Goal: Information Seeking & Learning: Learn about a topic

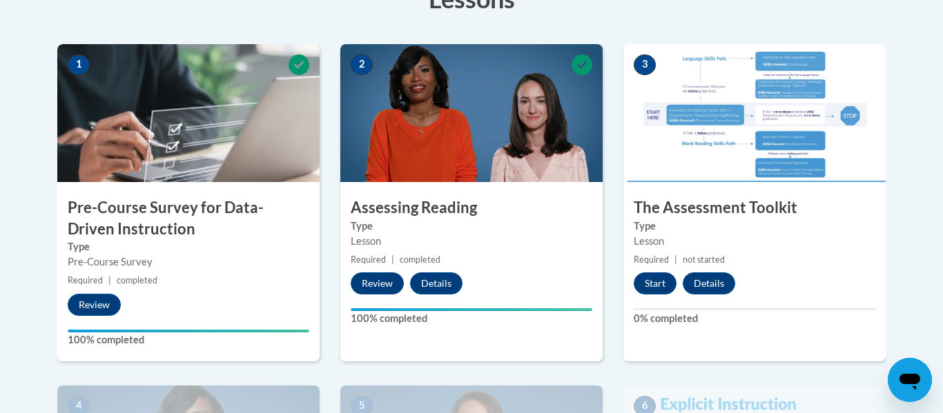
scroll to position [419, 0]
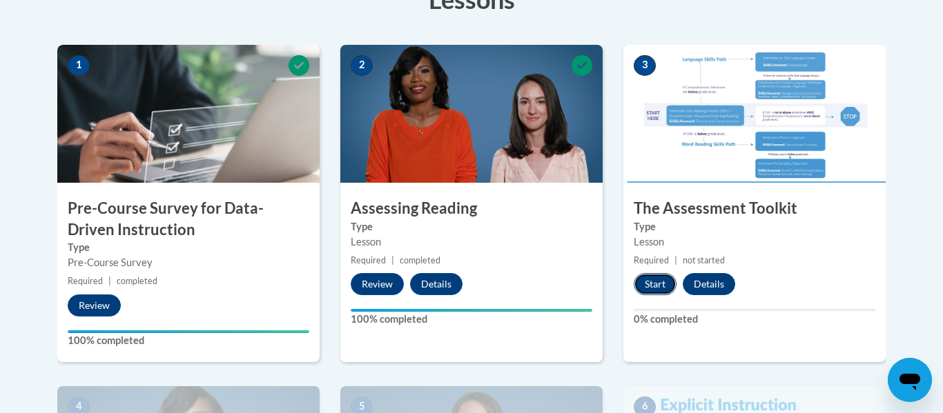
click at [647, 284] on button "Start" at bounding box center [654, 284] width 43 height 22
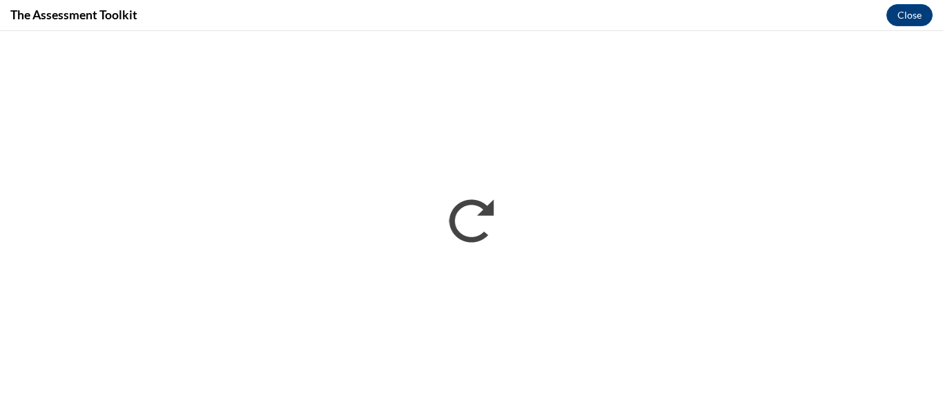
scroll to position [0, 0]
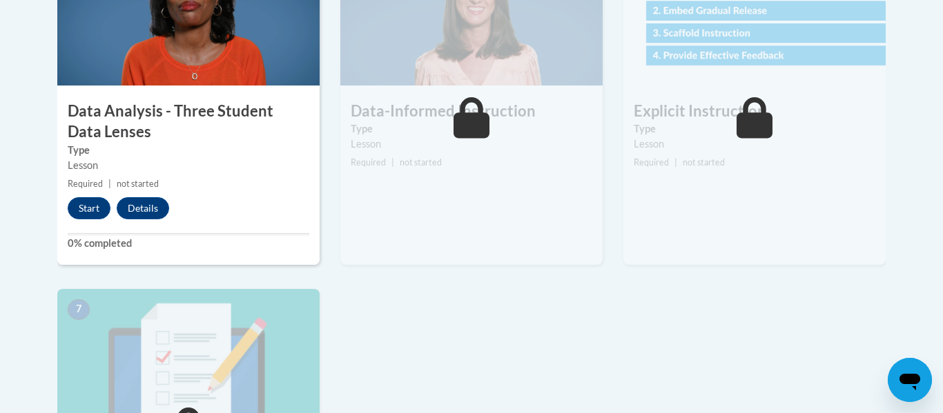
scroll to position [860, 0]
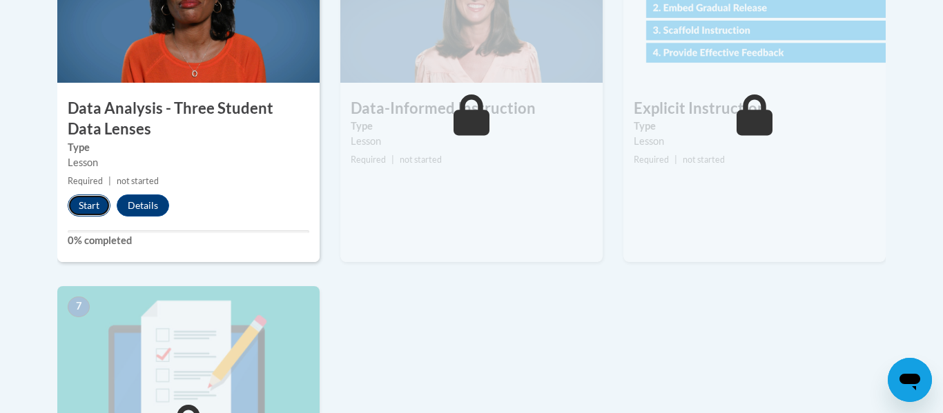
click at [90, 204] on button "Start" at bounding box center [89, 206] width 43 height 22
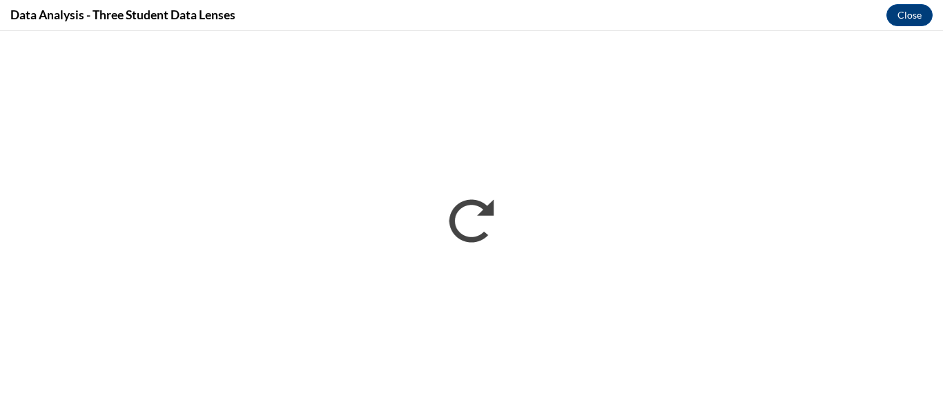
scroll to position [0, 0]
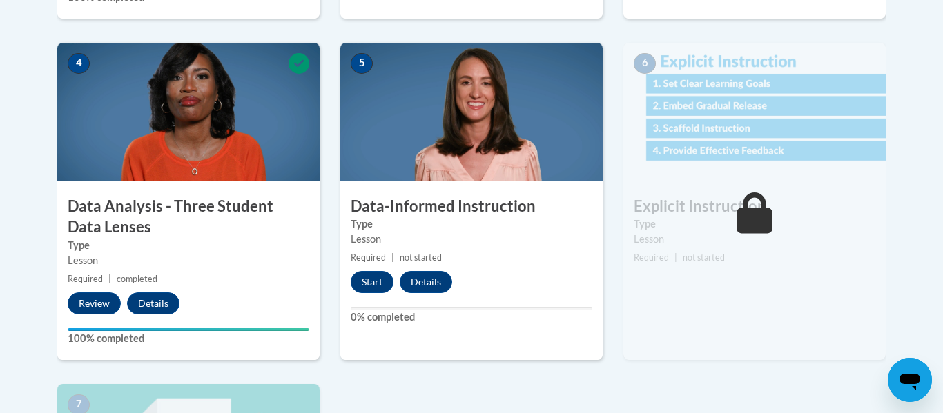
scroll to position [763, 0]
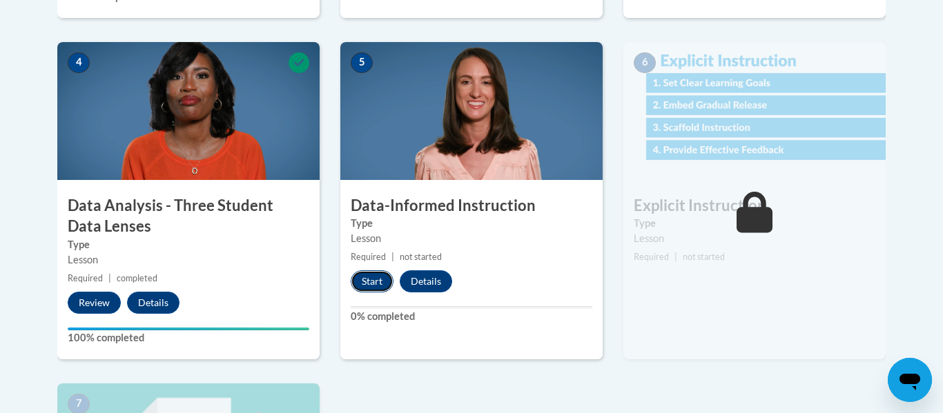
click at [373, 284] on button "Start" at bounding box center [372, 281] width 43 height 22
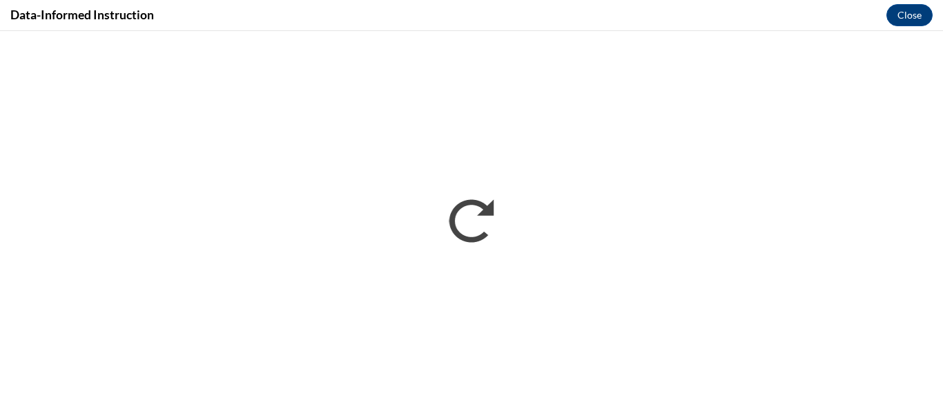
scroll to position [0, 0]
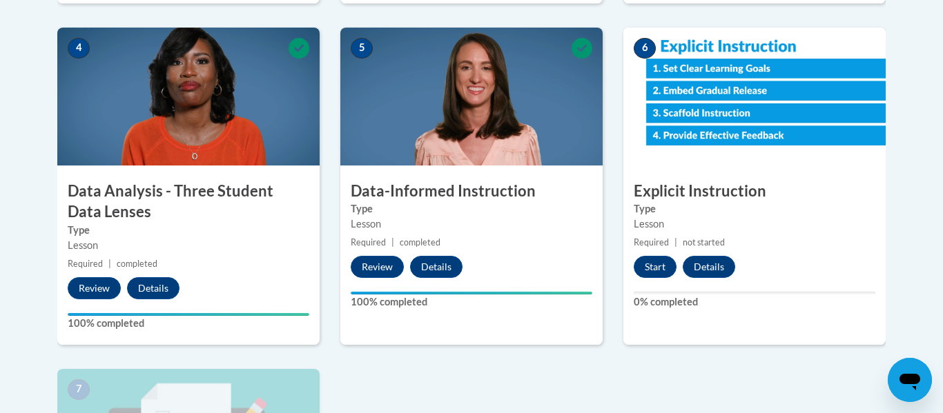
scroll to position [782, 0]
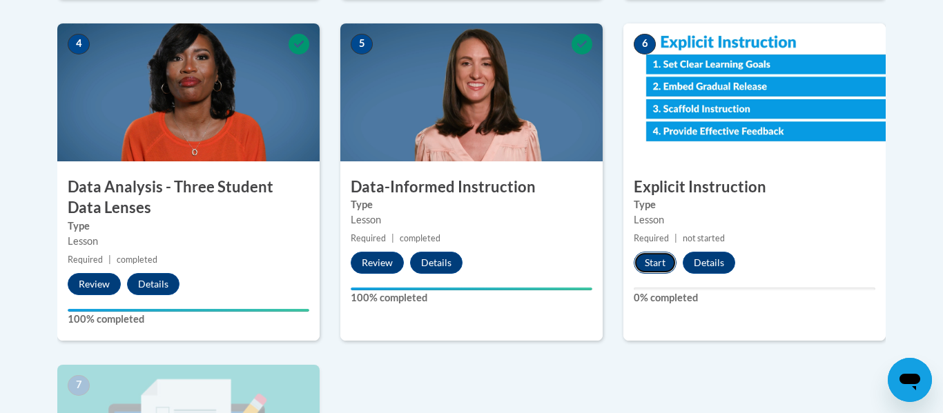
click at [659, 266] on button "Start" at bounding box center [654, 263] width 43 height 22
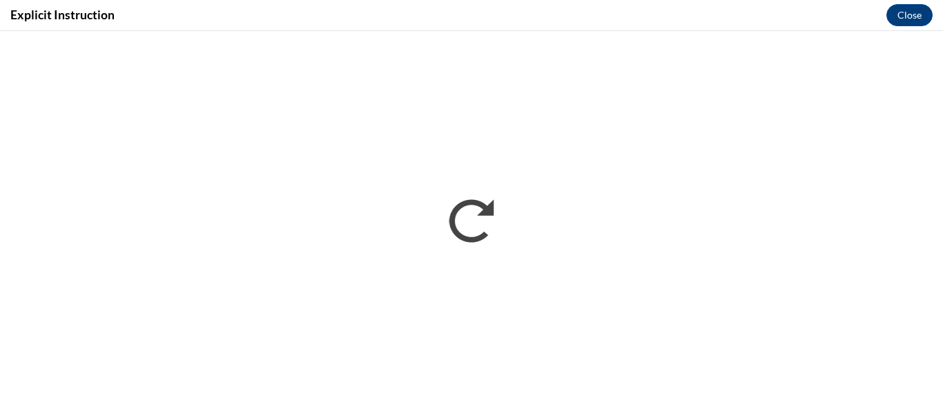
scroll to position [0, 0]
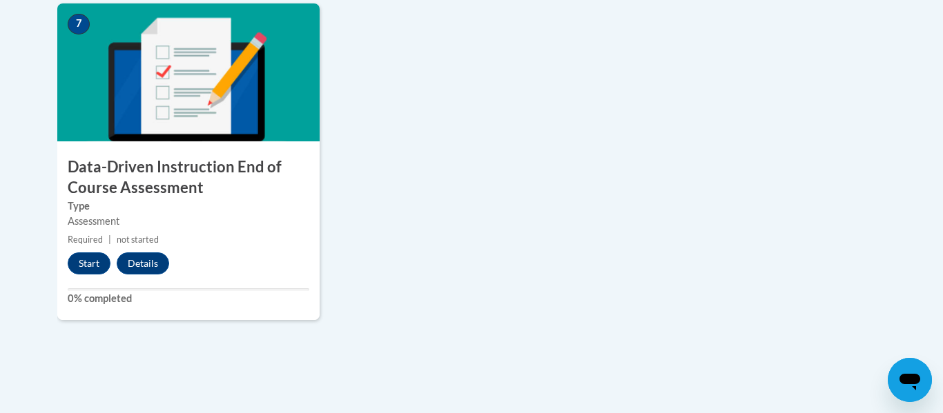
scroll to position [1144, 0]
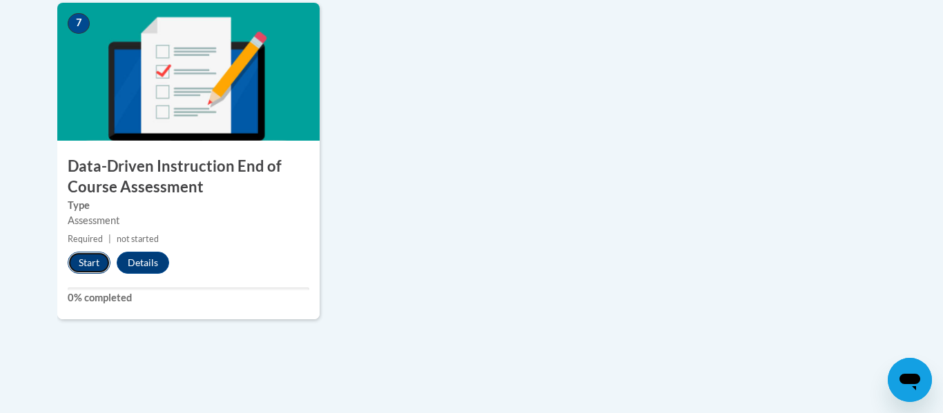
click at [87, 262] on button "Start" at bounding box center [89, 263] width 43 height 22
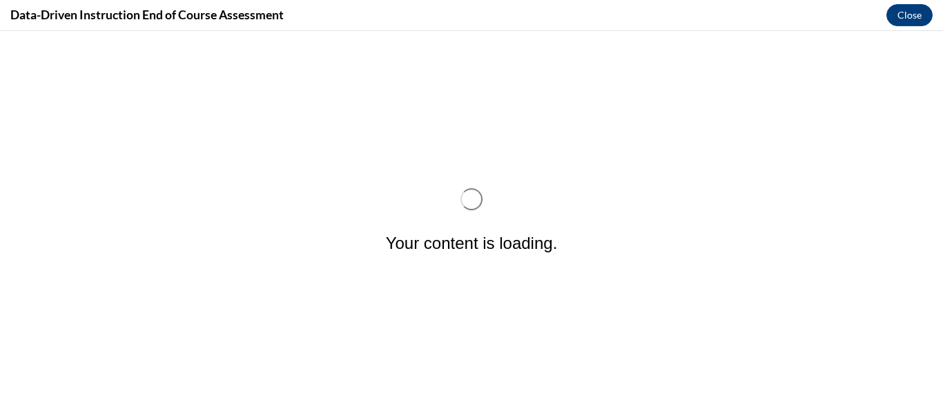
scroll to position [0, 0]
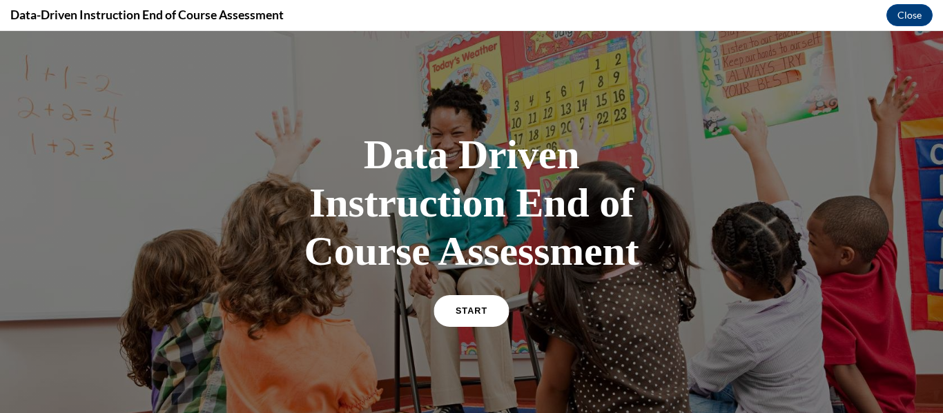
click at [451, 306] on link "START" at bounding box center [470, 311] width 75 height 32
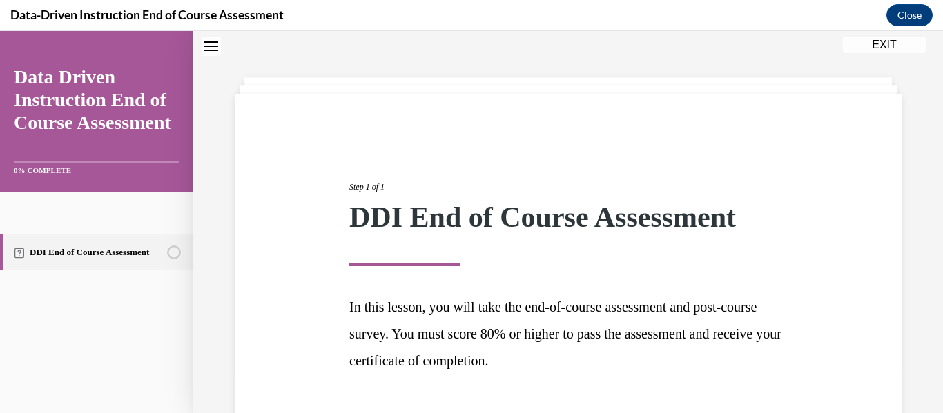
scroll to position [141, 0]
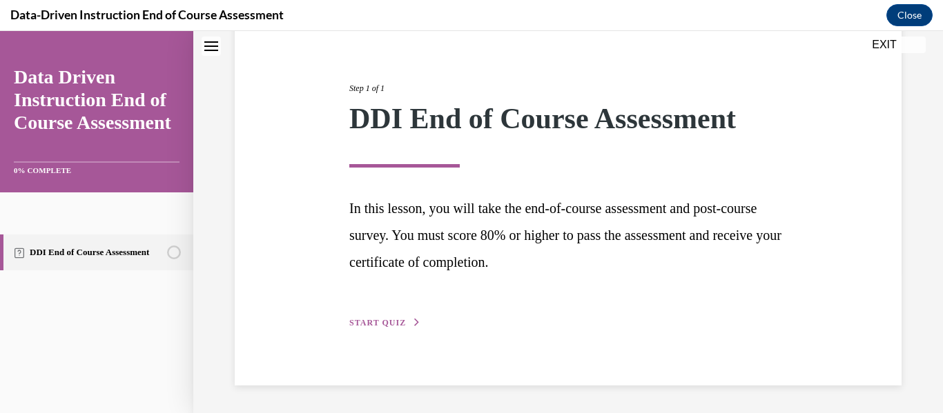
click at [399, 323] on span "START QUIZ" at bounding box center [377, 323] width 57 height 10
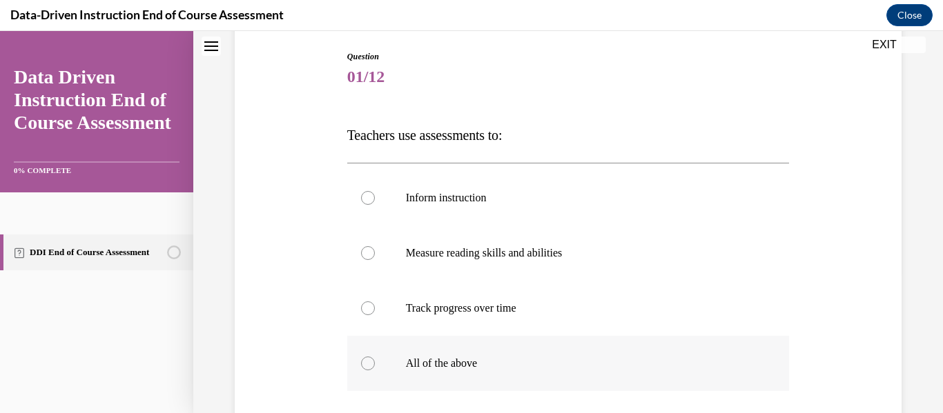
click at [364, 365] on div at bounding box center [368, 364] width 14 height 14
click at [364, 365] on input "All of the above" at bounding box center [368, 364] width 14 height 14
radio input "true"
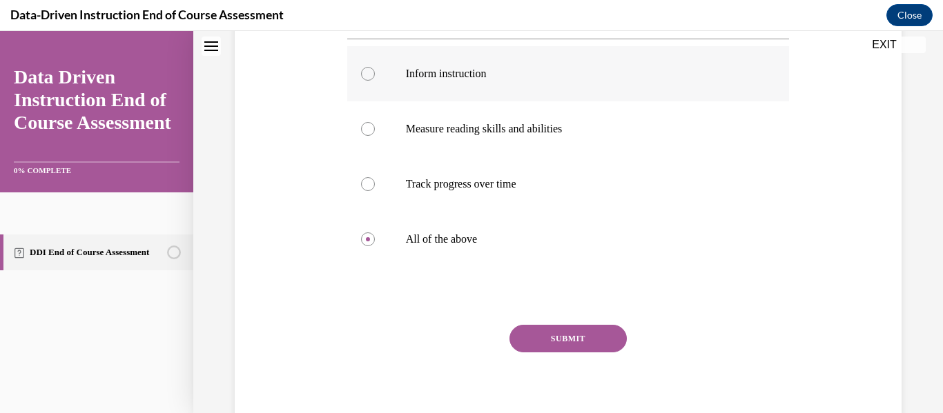
scroll to position [268, 0]
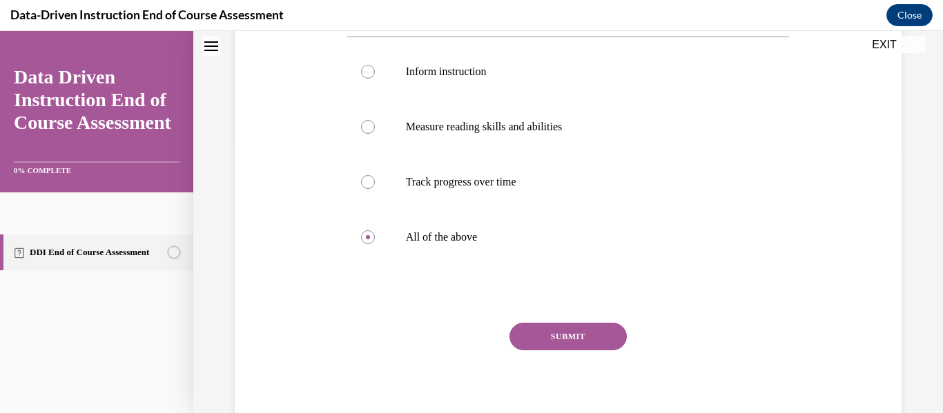
click at [567, 334] on button "SUBMIT" at bounding box center [567, 337] width 117 height 28
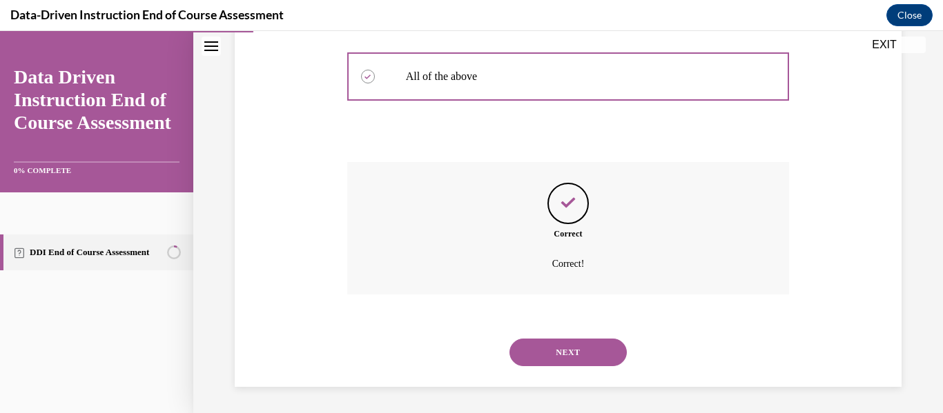
scroll to position [430, 0]
click at [580, 351] on button "NEXT" at bounding box center [567, 351] width 117 height 28
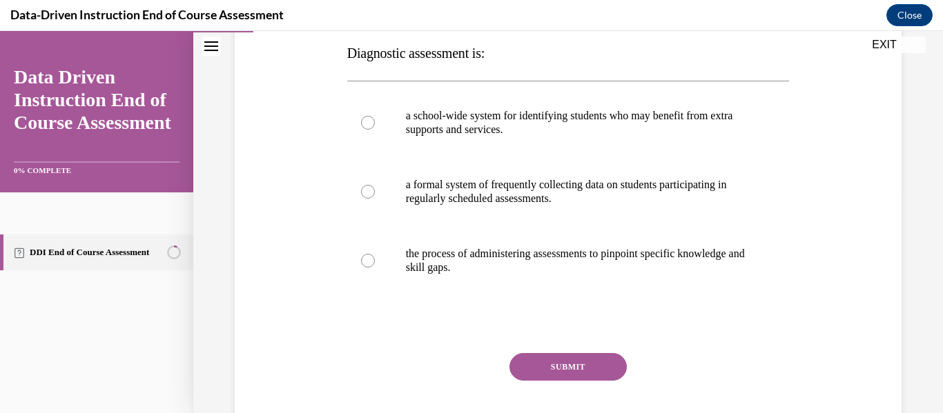
scroll to position [222, 0]
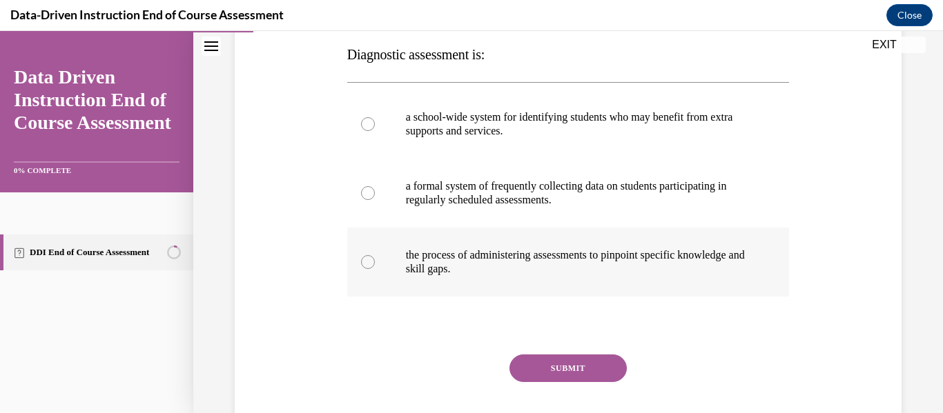
click at [368, 264] on div at bounding box center [368, 262] width 14 height 14
click at [368, 264] on input "the process of administering assessments to pinpoint specific knowledge and ski…" at bounding box center [368, 262] width 14 height 14
radio input "true"
click at [575, 367] on button "SUBMIT" at bounding box center [567, 369] width 117 height 28
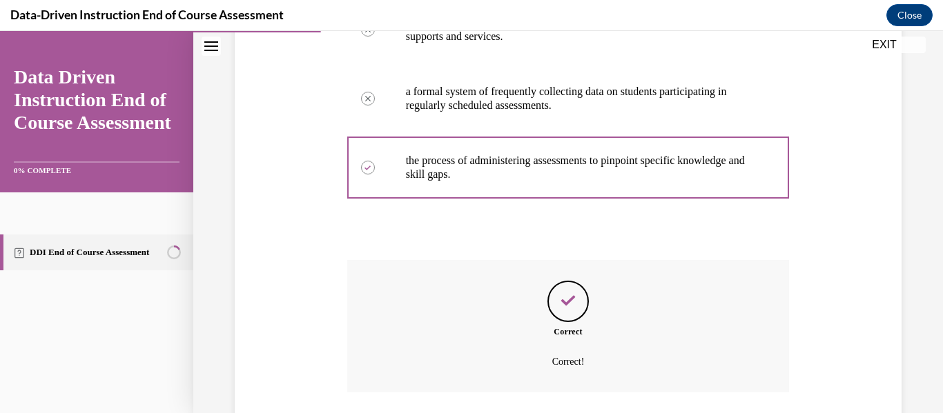
scroll to position [416, 0]
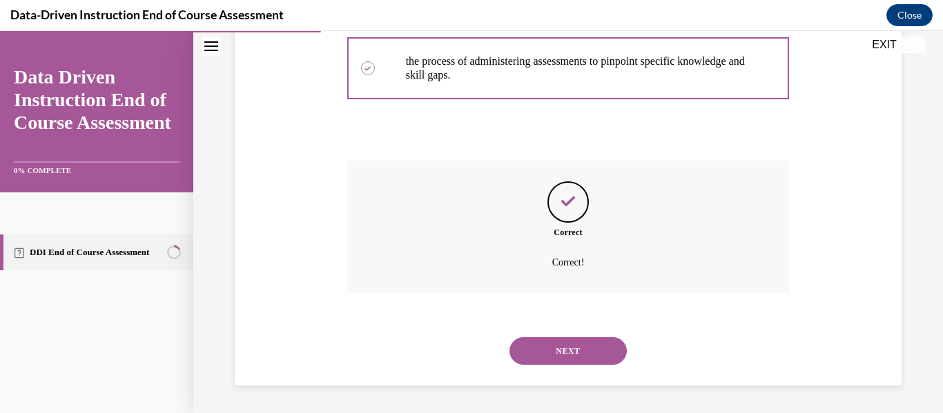
click at [597, 355] on button "NEXT" at bounding box center [567, 351] width 117 height 28
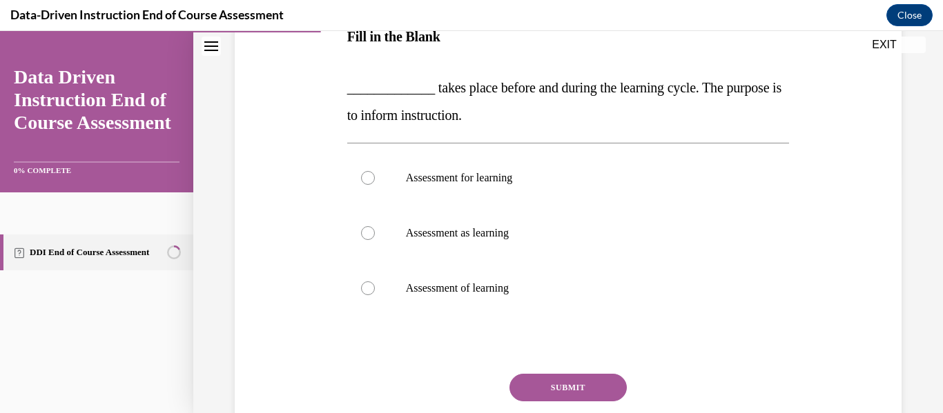
scroll to position [241, 0]
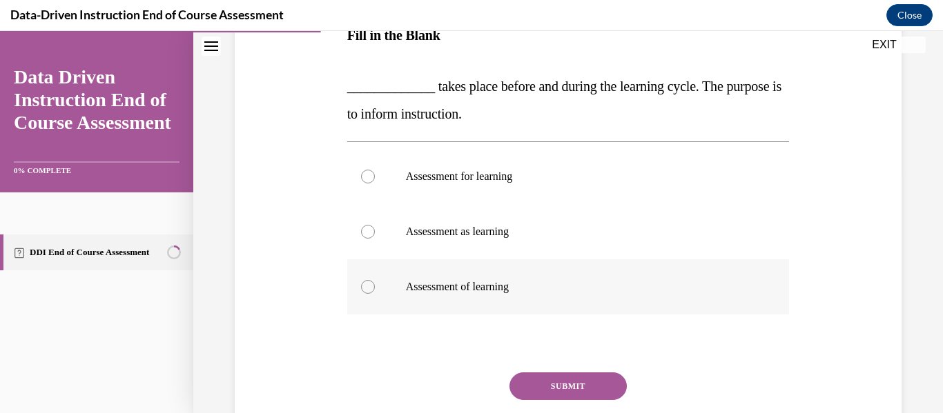
click at [368, 289] on div at bounding box center [368, 287] width 14 height 14
click at [368, 289] on input "Assessment of learning" at bounding box center [368, 287] width 14 height 14
radio input "true"
click at [555, 384] on button "SUBMIT" at bounding box center [567, 387] width 117 height 28
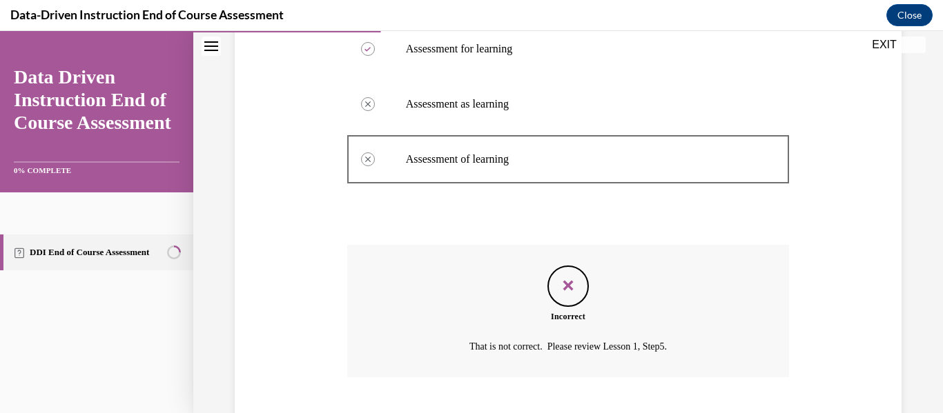
scroll to position [453, 0]
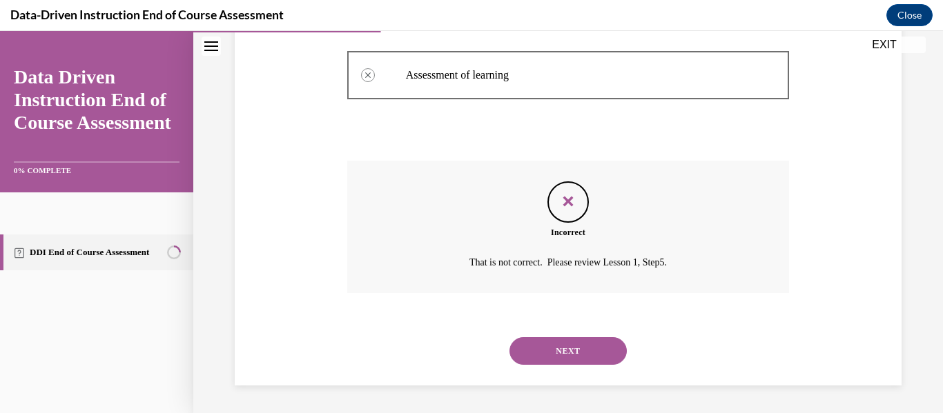
click at [555, 353] on button "NEXT" at bounding box center [567, 351] width 117 height 28
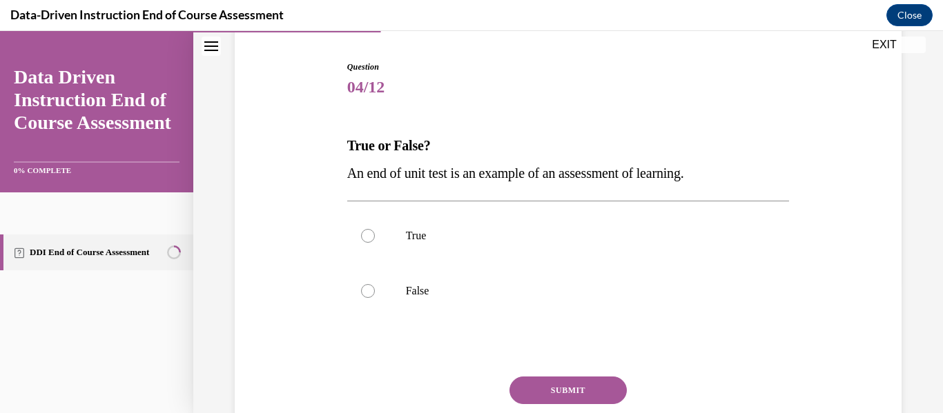
scroll to position [138, 0]
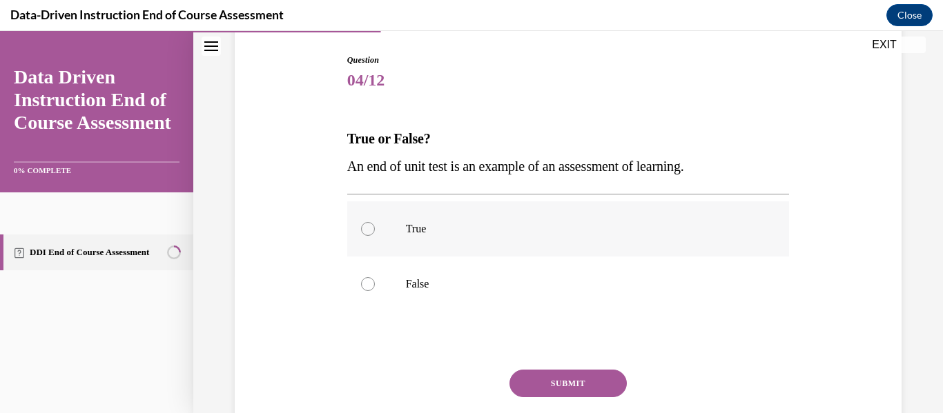
click at [371, 230] on div at bounding box center [368, 229] width 14 height 14
click at [371, 230] on input "True" at bounding box center [368, 229] width 14 height 14
radio input "true"
click at [540, 376] on button "SUBMIT" at bounding box center [567, 384] width 117 height 28
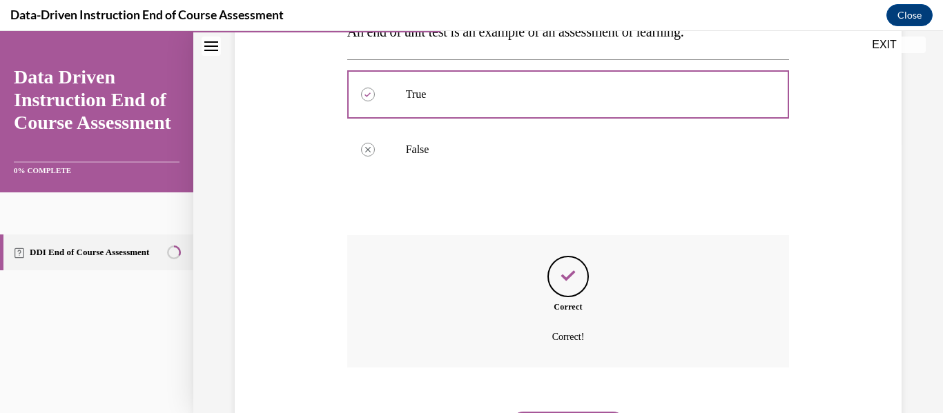
scroll to position [347, 0]
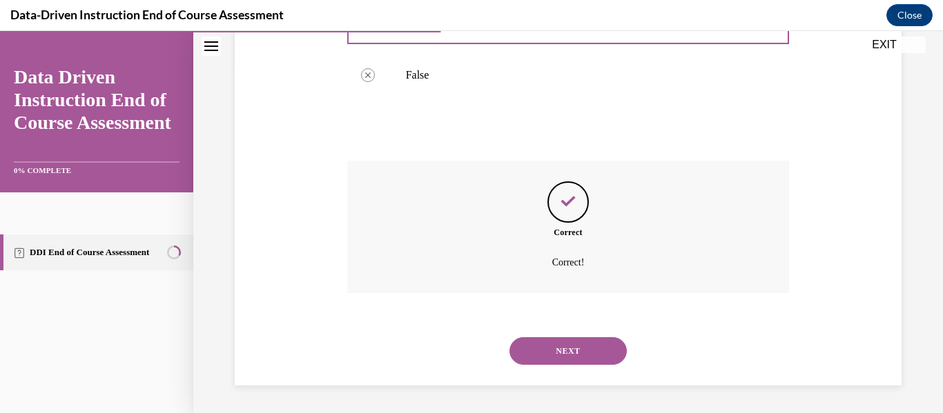
click at [543, 356] on button "NEXT" at bounding box center [567, 351] width 117 height 28
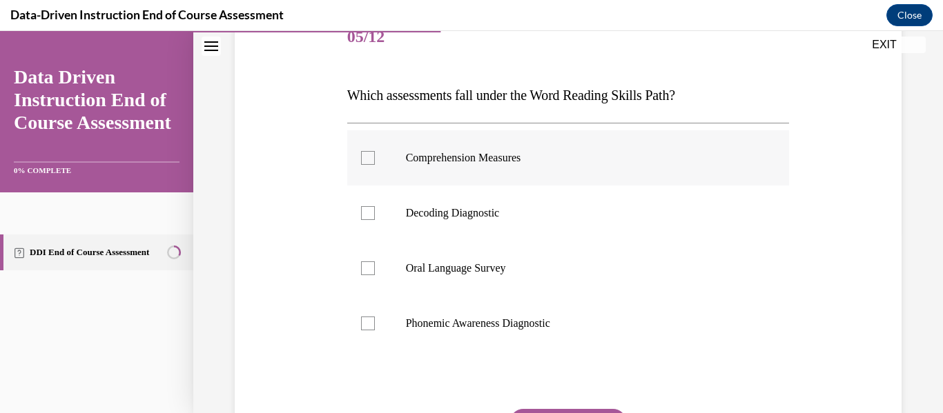
scroll to position [226, 0]
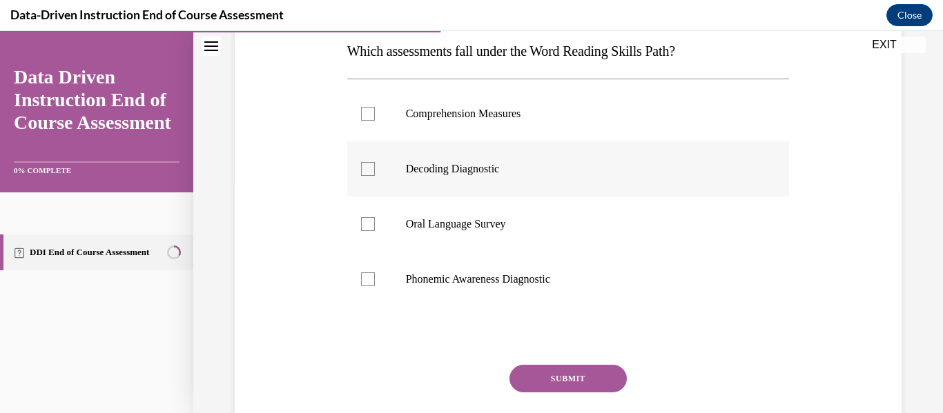
click at [369, 172] on div at bounding box center [368, 169] width 14 height 14
click at [369, 172] on input "Decoding Diagnostic" at bounding box center [368, 169] width 14 height 14
checkbox input "true"
click at [368, 221] on div at bounding box center [368, 224] width 14 height 14
click at [368, 221] on input "Oral Language Survey" at bounding box center [368, 224] width 14 height 14
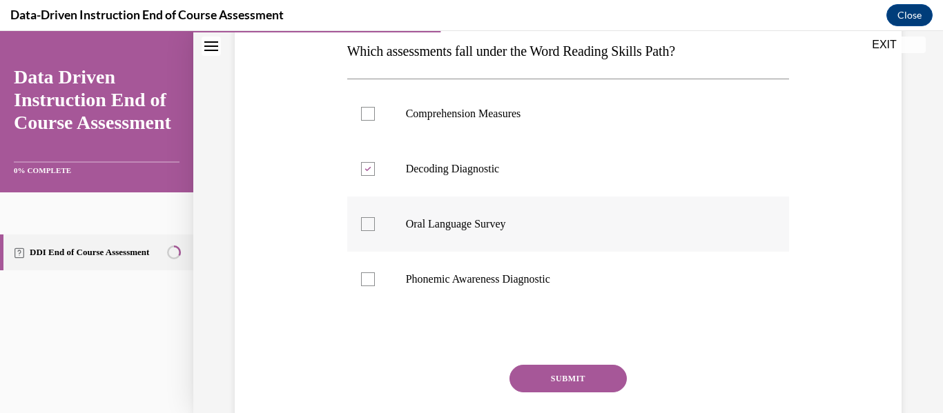
checkbox input "true"
click at [368, 275] on div at bounding box center [368, 280] width 14 height 14
click at [368, 275] on input "Phonemic Awareness Diagnostic" at bounding box center [368, 280] width 14 height 14
checkbox input "true"
click at [575, 373] on button "SUBMIT" at bounding box center [567, 379] width 117 height 28
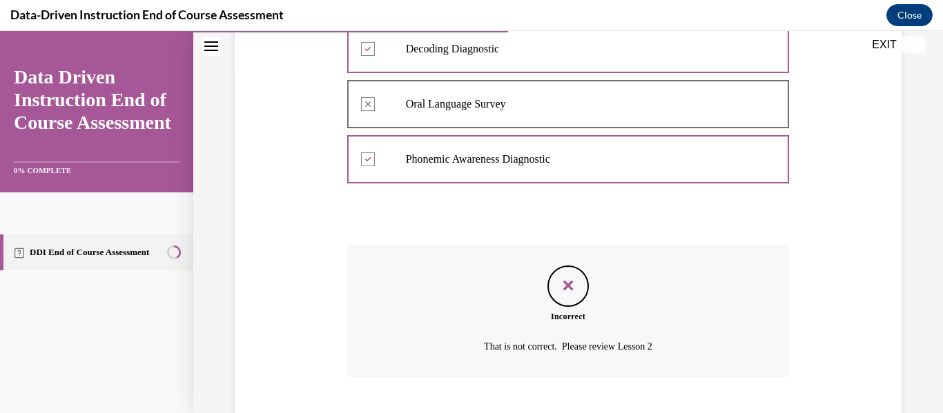
scroll to position [430, 0]
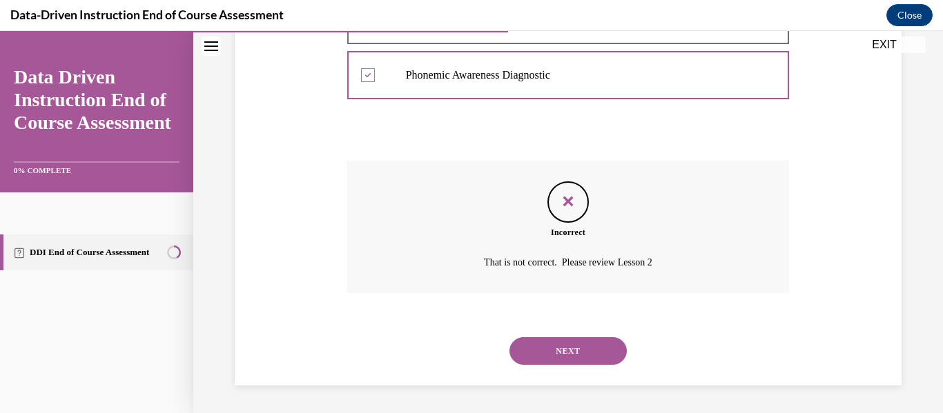
click at [571, 359] on button "NEXT" at bounding box center [567, 351] width 117 height 28
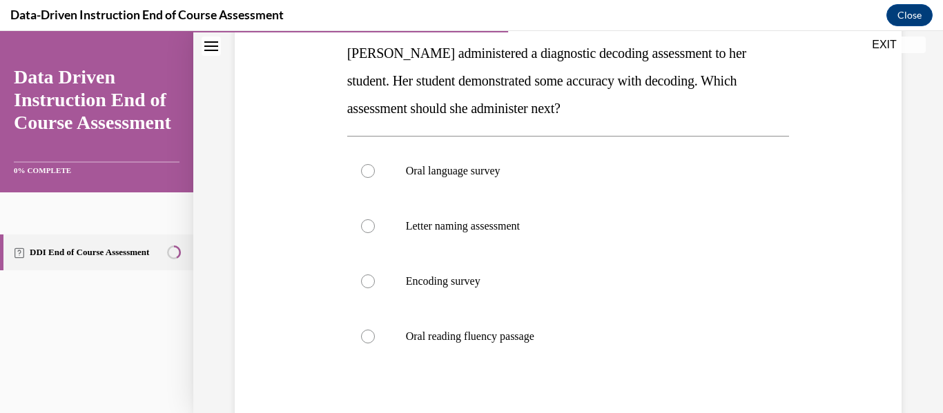
scroll to position [224, 0]
click at [369, 339] on div at bounding box center [368, 336] width 14 height 14
click at [369, 339] on input "Oral reading fluency passage" at bounding box center [368, 336] width 14 height 14
radio input "true"
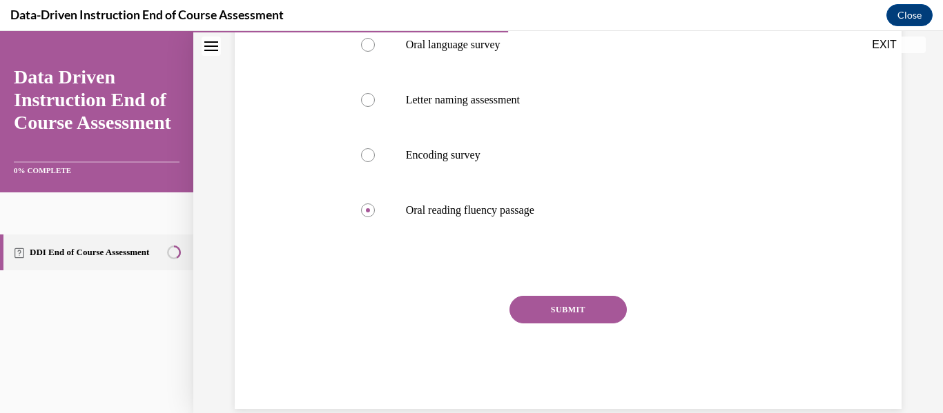
click at [591, 309] on button "SUBMIT" at bounding box center [567, 310] width 117 height 28
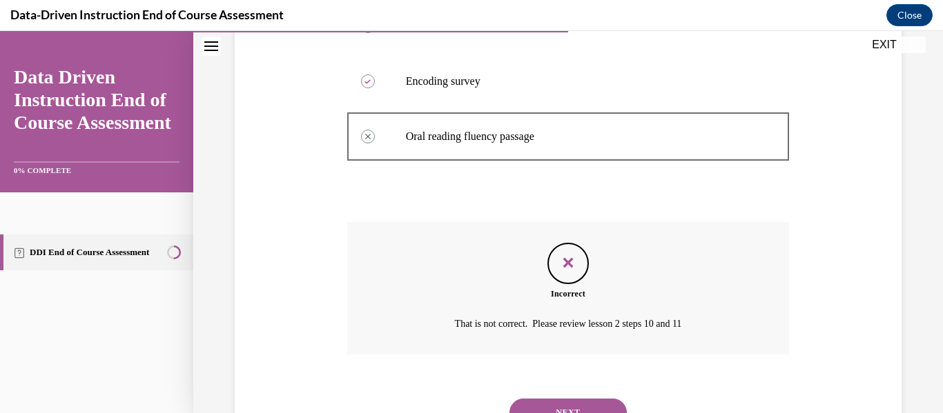
scroll to position [485, 0]
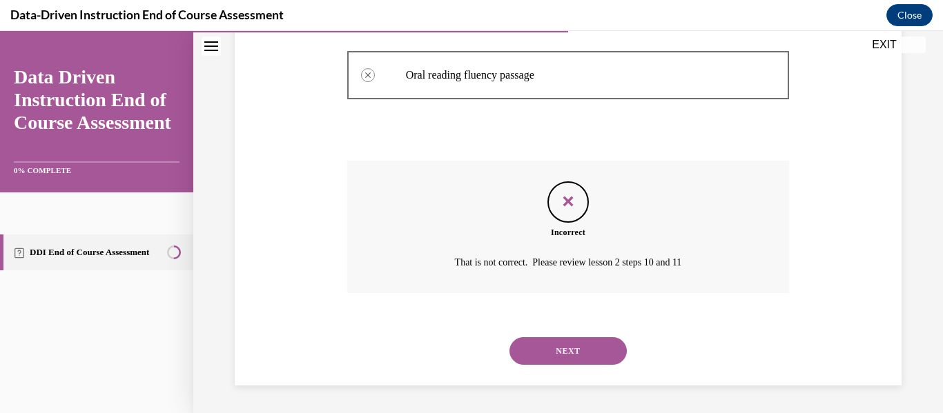
click at [571, 348] on button "NEXT" at bounding box center [567, 351] width 117 height 28
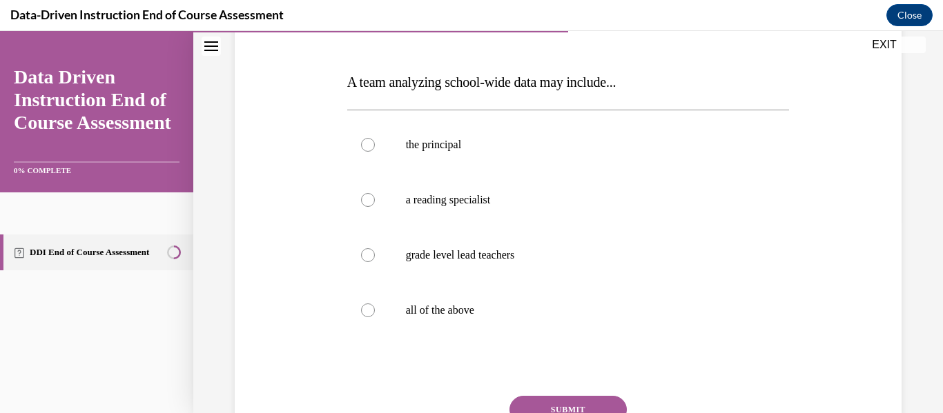
scroll to position [198, 0]
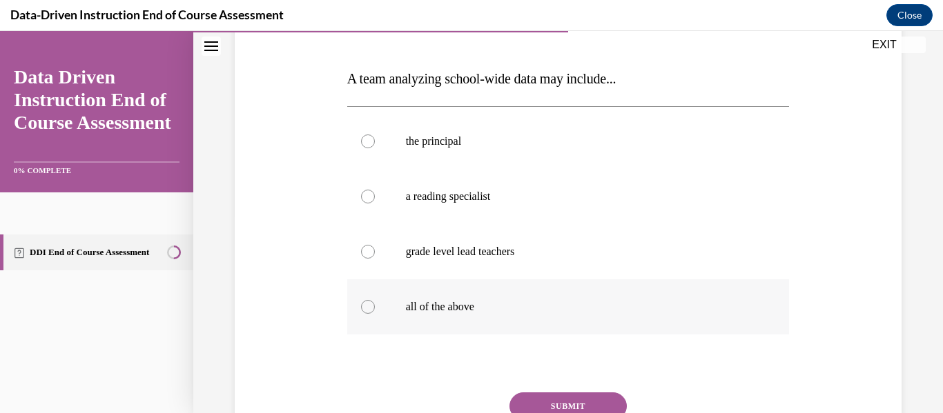
click at [363, 311] on div at bounding box center [368, 307] width 14 height 14
click at [363, 311] on input "all of the above" at bounding box center [368, 307] width 14 height 14
radio input "true"
click at [531, 400] on button "SUBMIT" at bounding box center [567, 407] width 117 height 28
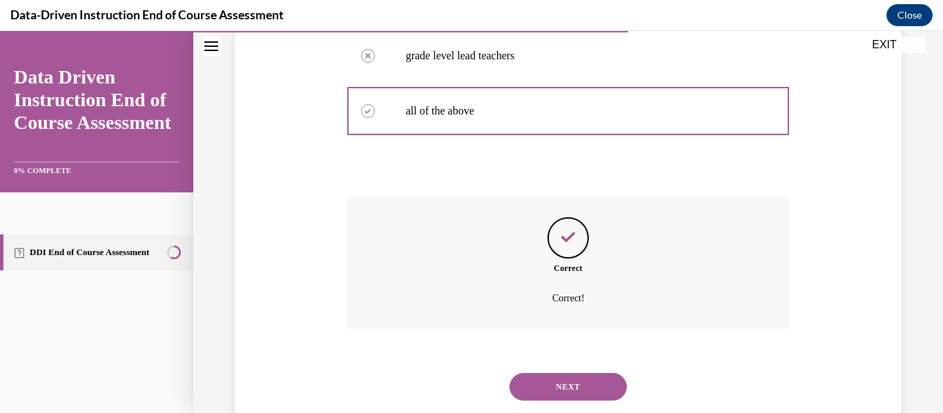
scroll to position [430, 0]
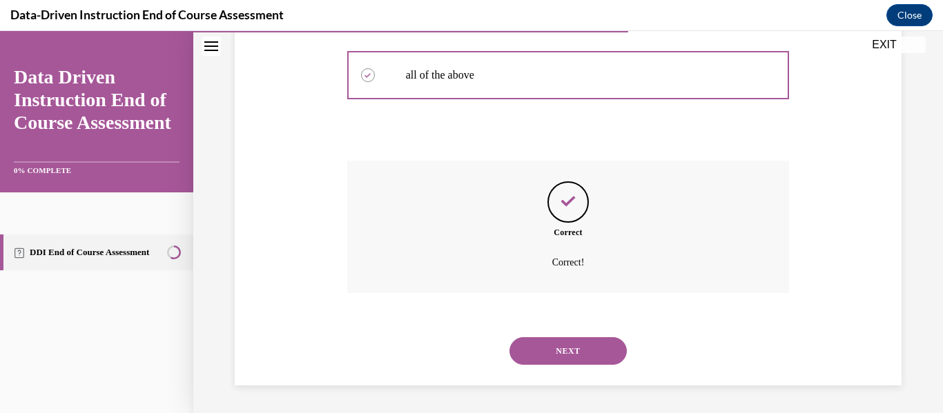
click at [585, 351] on button "NEXT" at bounding box center [567, 351] width 117 height 28
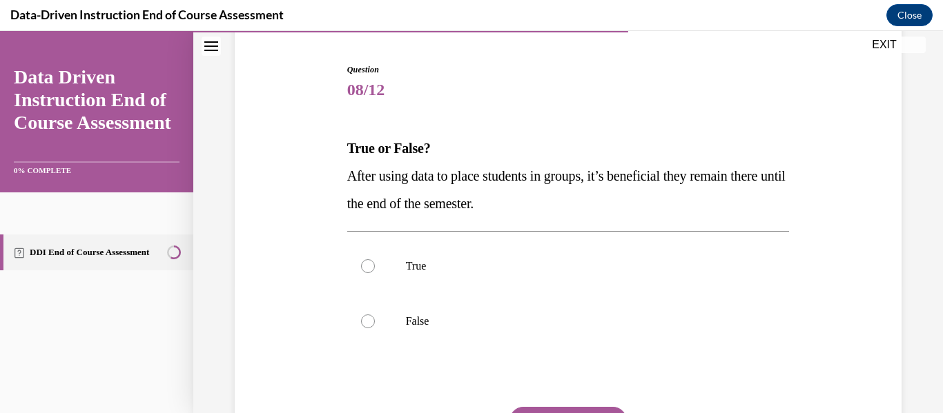
scroll to position [130, 0]
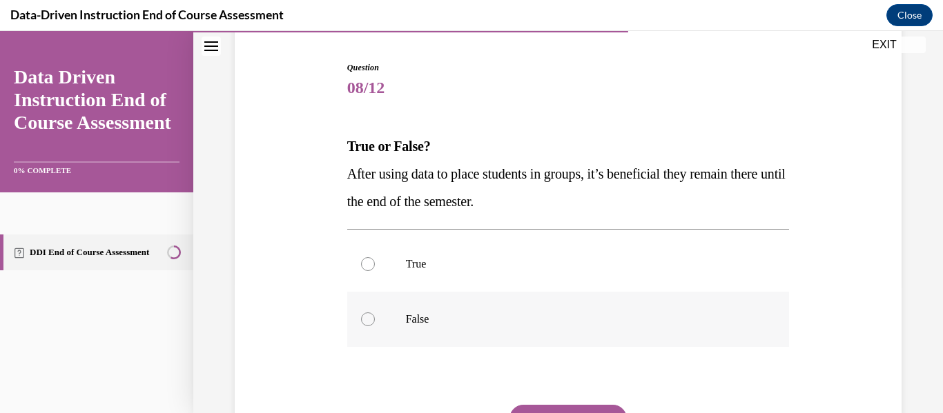
click at [364, 319] on div at bounding box center [368, 320] width 14 height 14
click at [364, 319] on input "False" at bounding box center [368, 320] width 14 height 14
radio input "true"
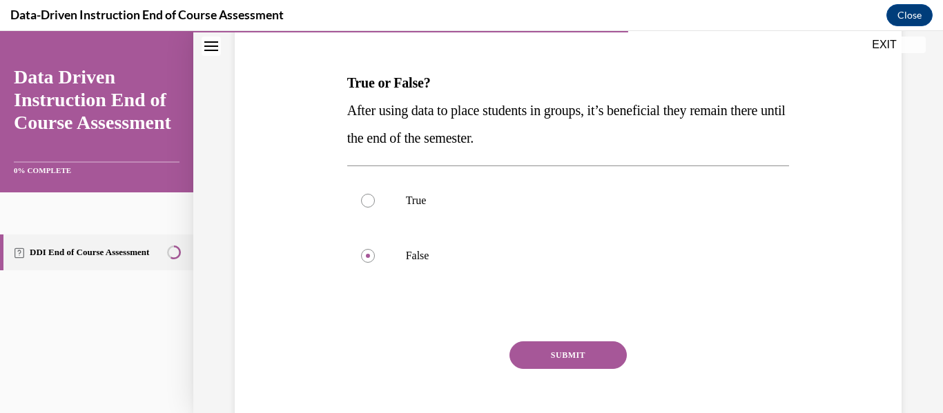
click at [591, 353] on button "SUBMIT" at bounding box center [567, 356] width 117 height 28
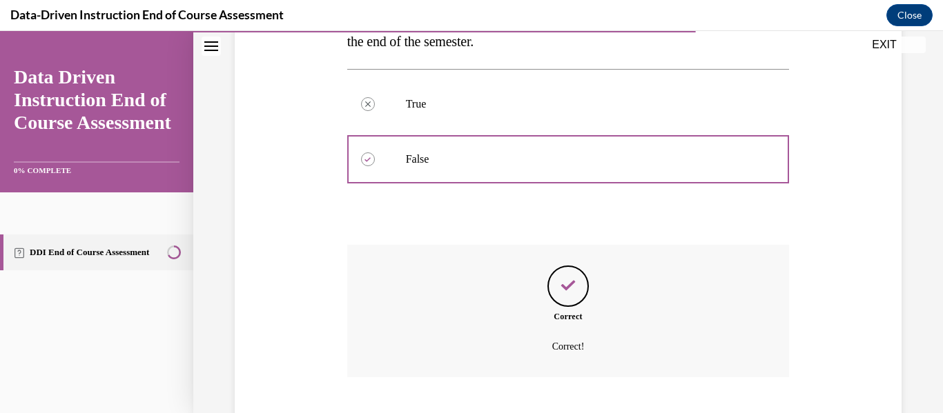
scroll to position [375, 0]
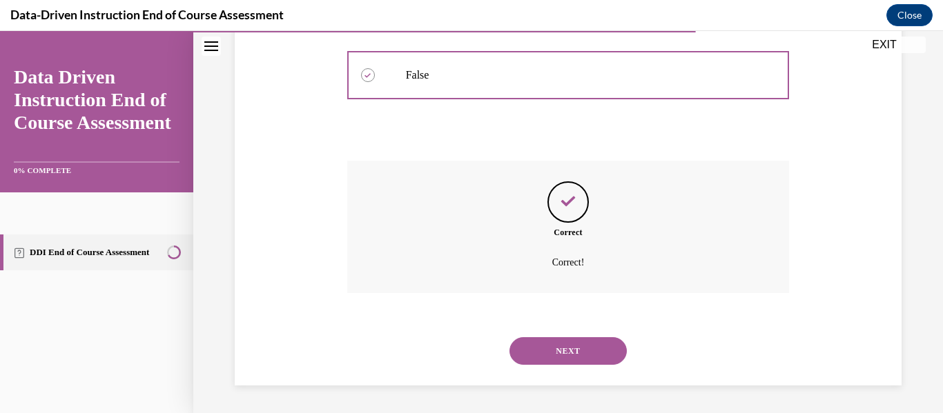
click at [585, 353] on button "NEXT" at bounding box center [567, 351] width 117 height 28
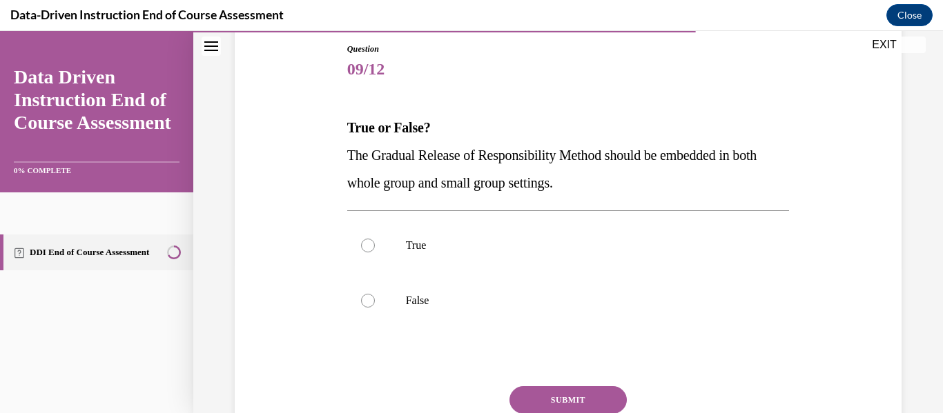
scroll to position [168, 0]
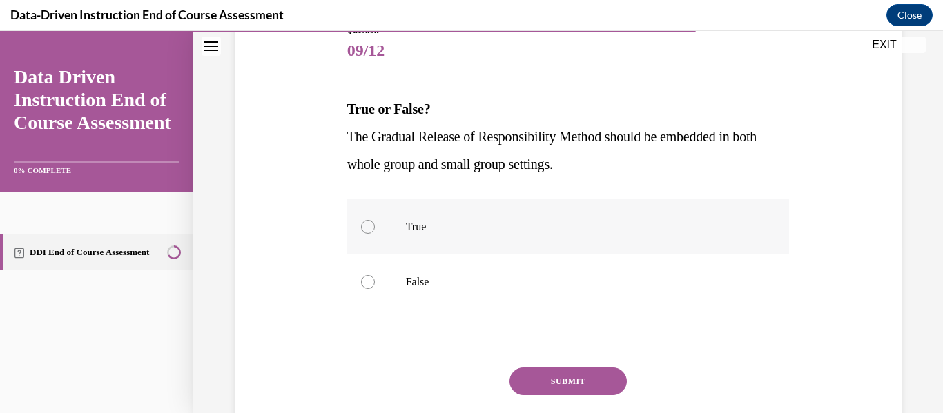
click at [366, 227] on div at bounding box center [368, 227] width 14 height 14
click at [366, 227] on input "True" at bounding box center [368, 227] width 14 height 14
radio input "true"
click at [587, 377] on button "SUBMIT" at bounding box center [567, 382] width 117 height 28
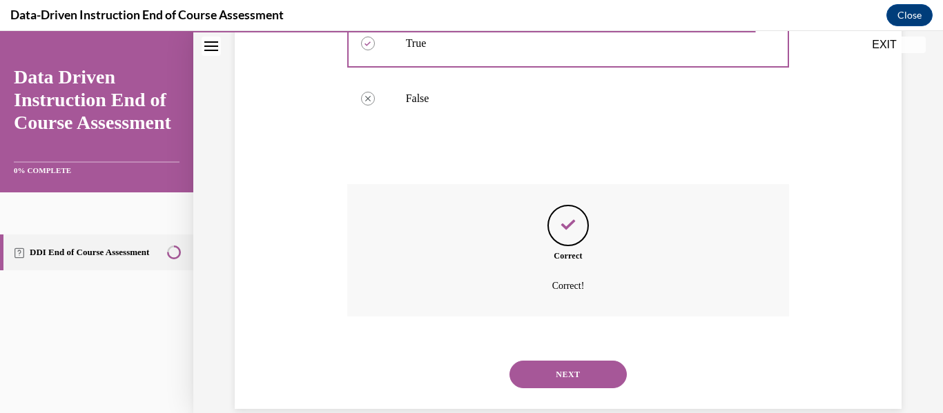
scroll to position [375, 0]
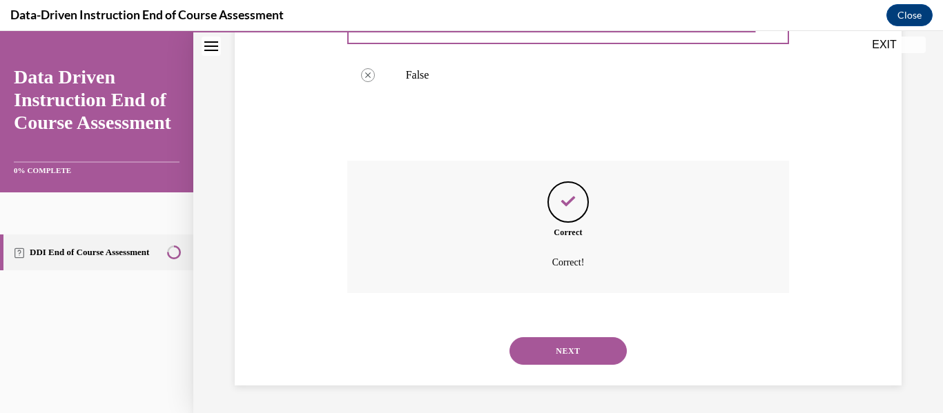
click at [581, 354] on button "NEXT" at bounding box center [567, 351] width 117 height 28
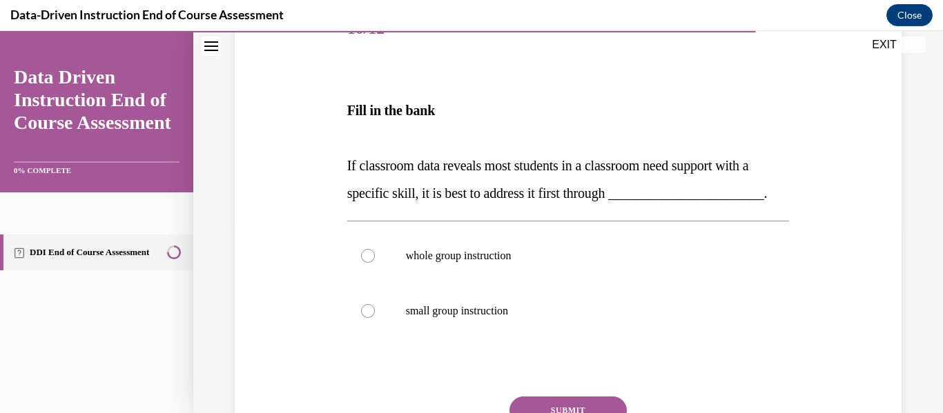
scroll to position [207, 0]
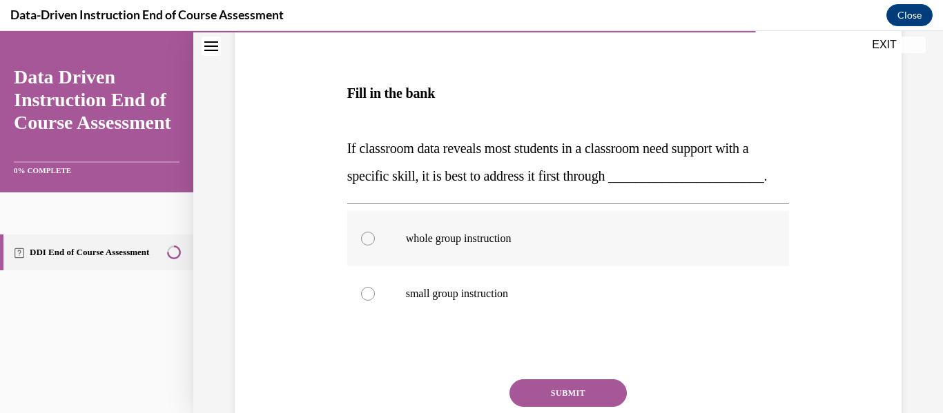
click at [371, 240] on div at bounding box center [368, 239] width 14 height 14
click at [371, 240] on input "whole group instruction" at bounding box center [368, 239] width 14 height 14
radio input "true"
click at [558, 392] on button "SUBMIT" at bounding box center [567, 393] width 117 height 28
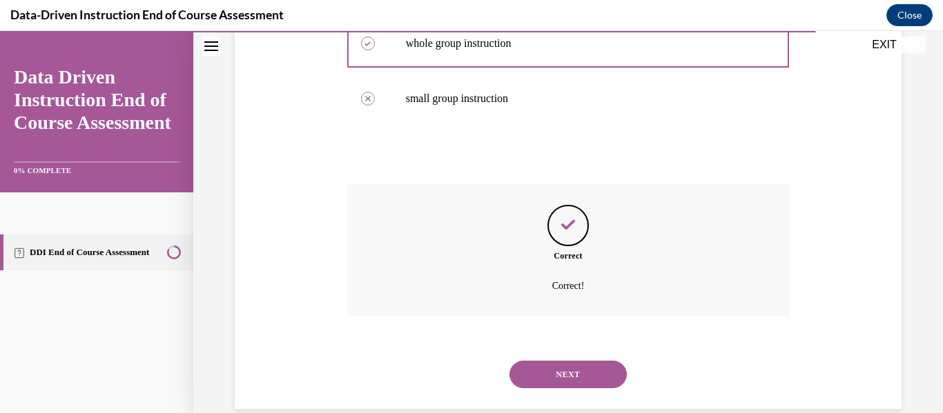
scroll to position [426, 0]
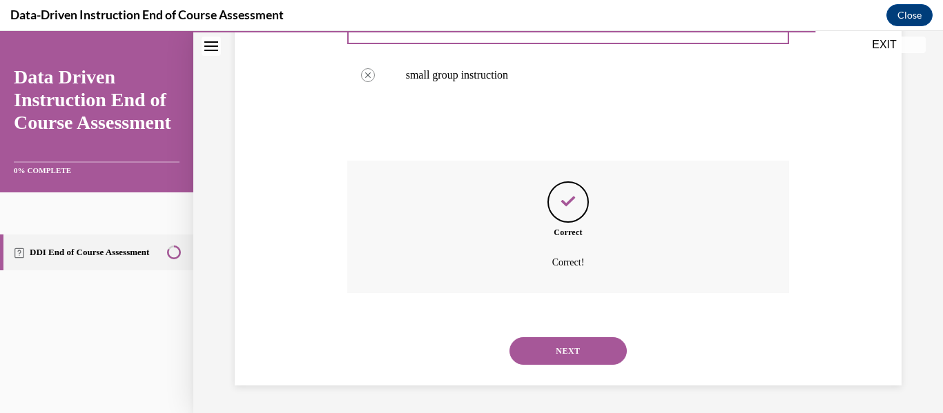
click at [582, 353] on button "NEXT" at bounding box center [567, 351] width 117 height 28
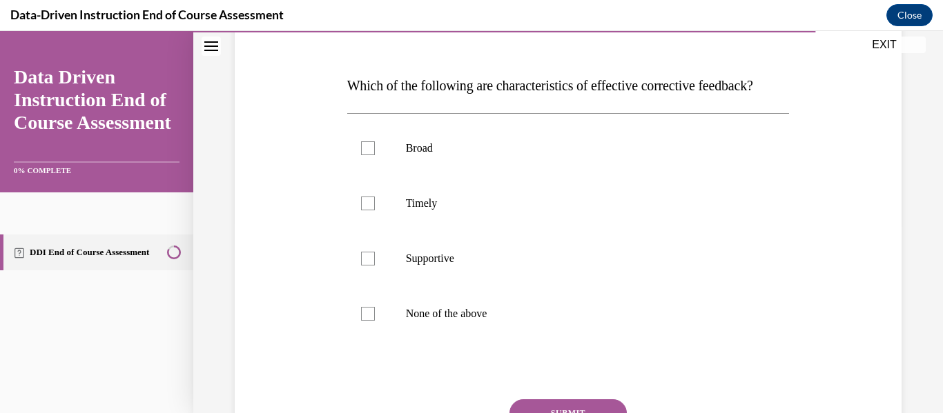
scroll to position [132, 0]
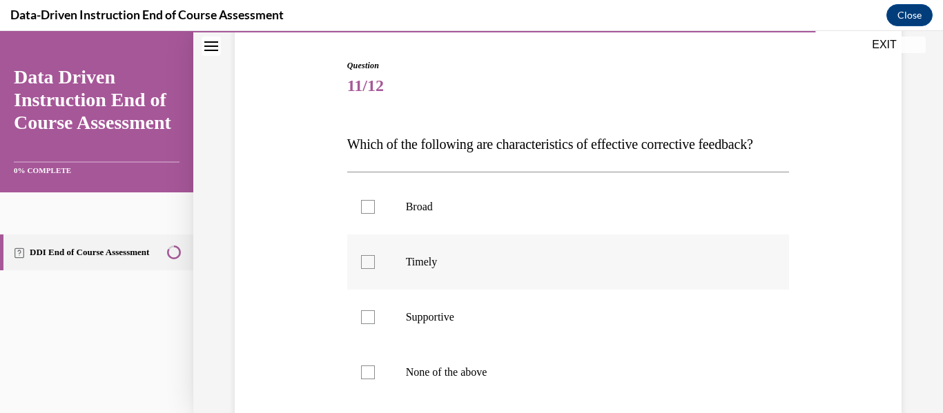
click at [369, 269] on div at bounding box center [368, 262] width 14 height 14
click at [369, 269] on input "Timely" at bounding box center [368, 262] width 14 height 14
checkbox input "true"
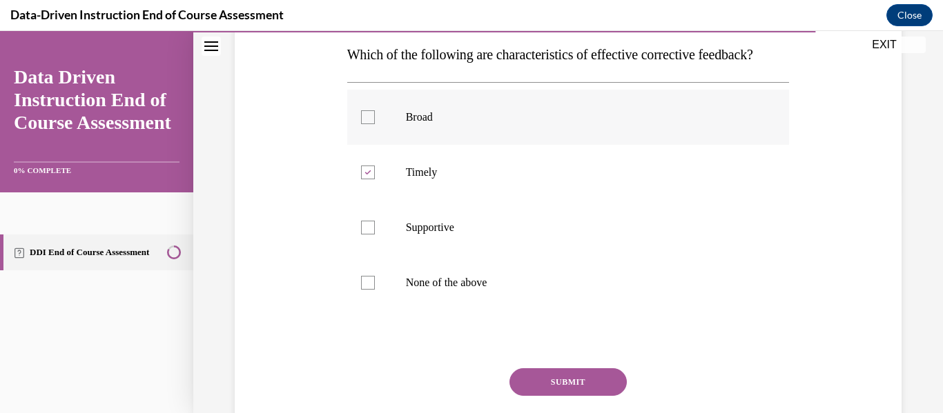
scroll to position [224, 0]
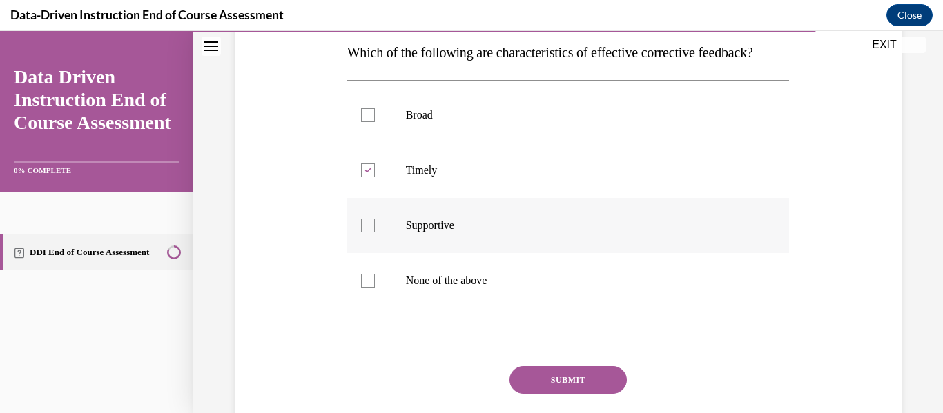
click at [364, 233] on div at bounding box center [368, 226] width 14 height 14
click at [364, 233] on input "Supportive" at bounding box center [368, 226] width 14 height 14
checkbox input "true"
click at [570, 394] on button "SUBMIT" at bounding box center [567, 380] width 117 height 28
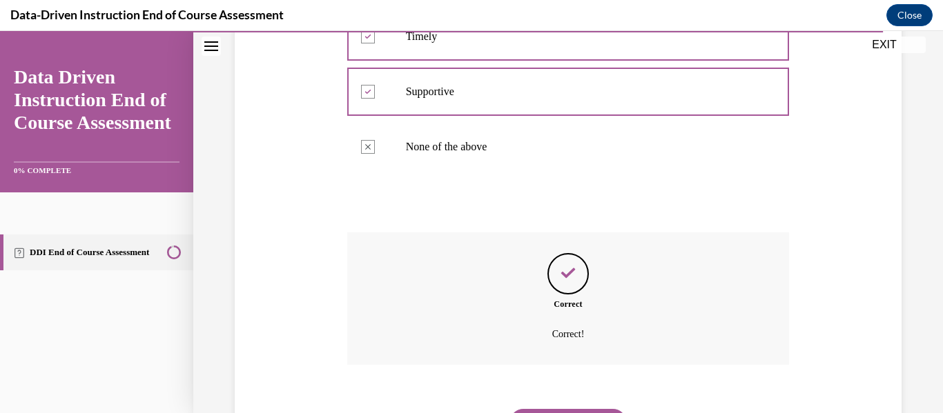
scroll to position [457, 0]
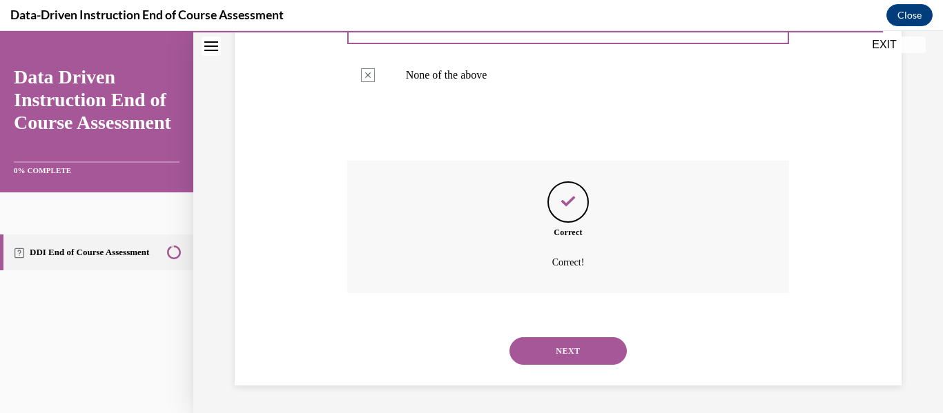
click at [573, 355] on button "NEXT" at bounding box center [567, 351] width 117 height 28
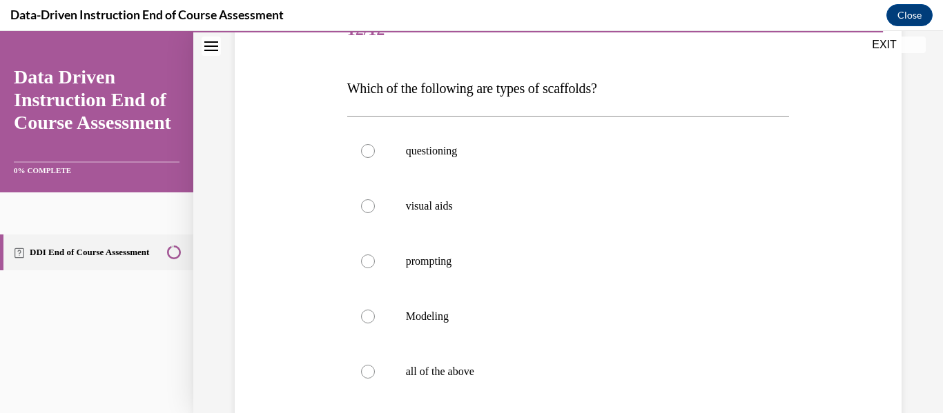
scroll to position [184, 0]
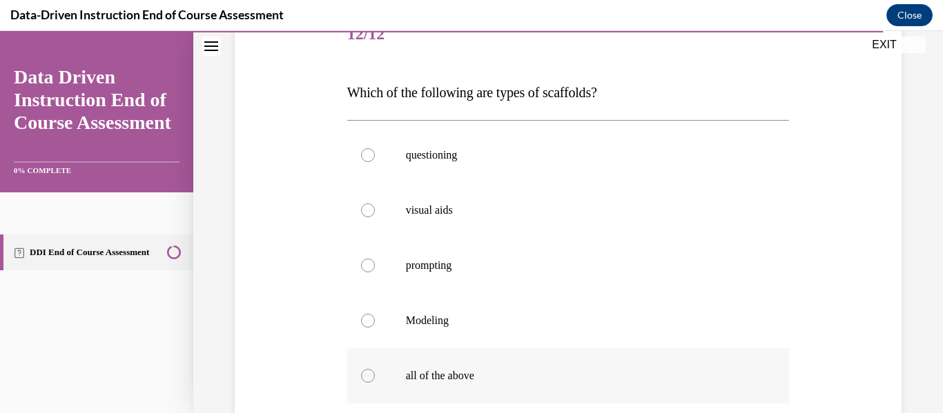
click at [371, 376] on div at bounding box center [368, 376] width 14 height 14
click at [371, 376] on input "all of the above" at bounding box center [368, 376] width 14 height 14
radio input "true"
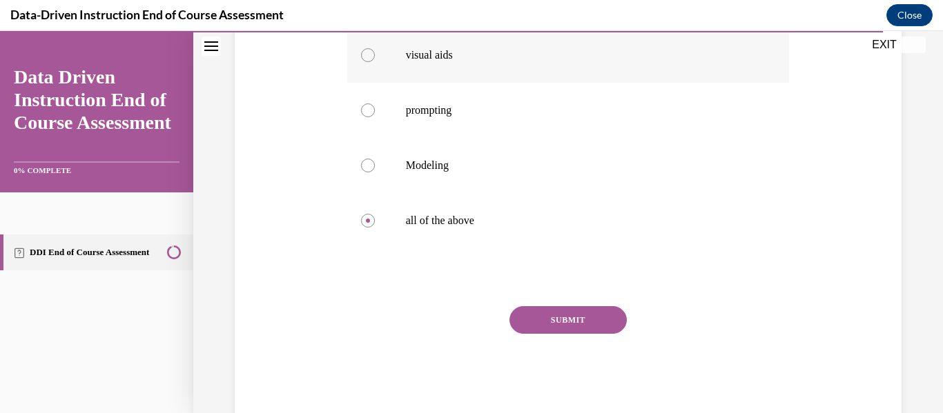
scroll to position [350, 0]
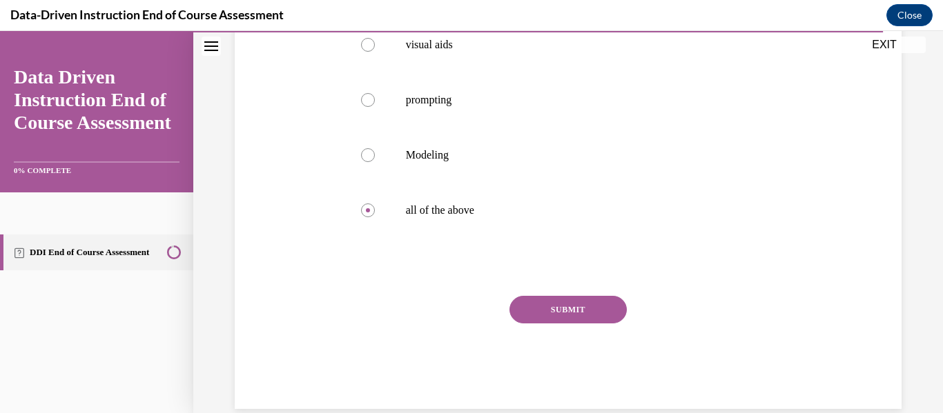
click at [562, 309] on button "SUBMIT" at bounding box center [567, 310] width 117 height 28
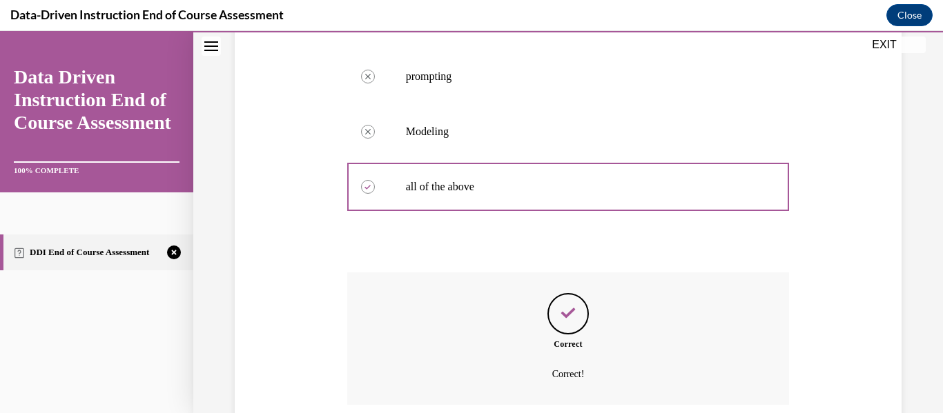
scroll to position [485, 0]
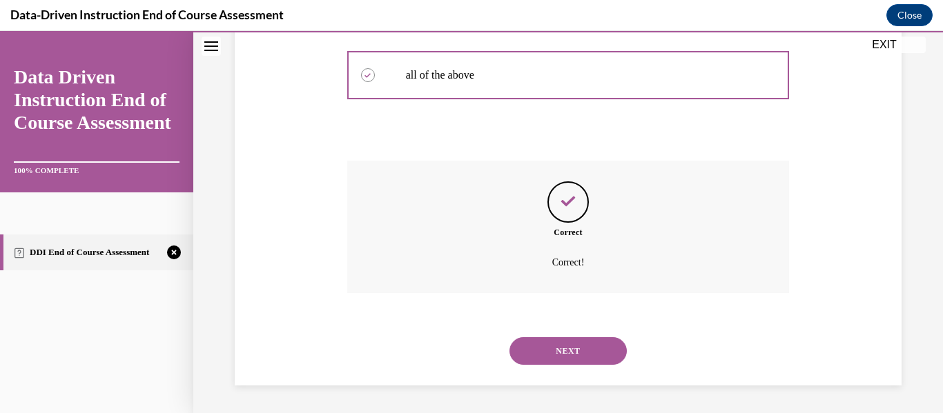
click at [560, 357] on button "NEXT" at bounding box center [567, 351] width 117 height 28
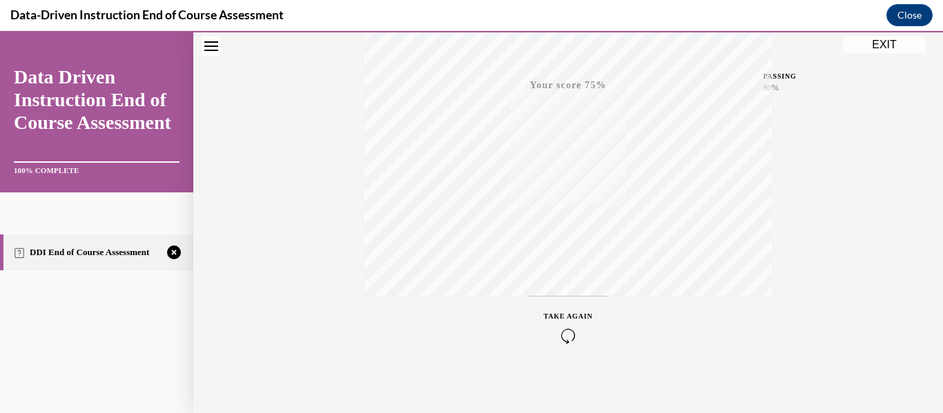
scroll to position [325, 0]
click at [566, 325] on icon "button" at bounding box center [568, 329] width 49 height 15
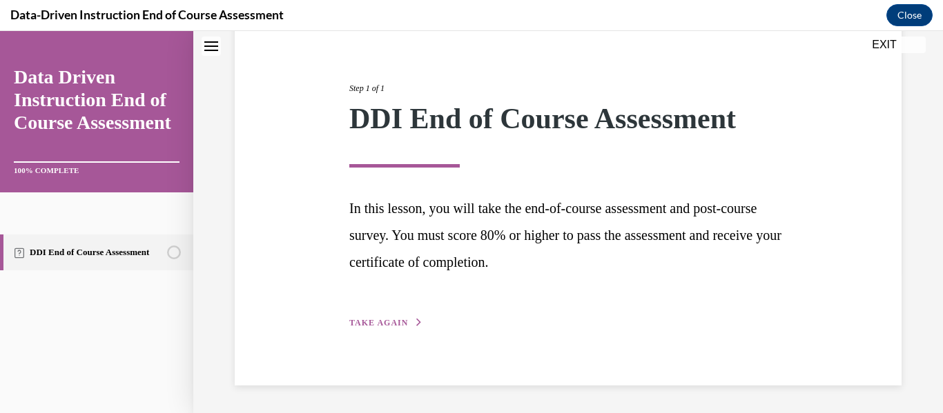
scroll to position [141, 0]
click at [384, 317] on button "TAKE AGAIN" at bounding box center [386, 323] width 74 height 12
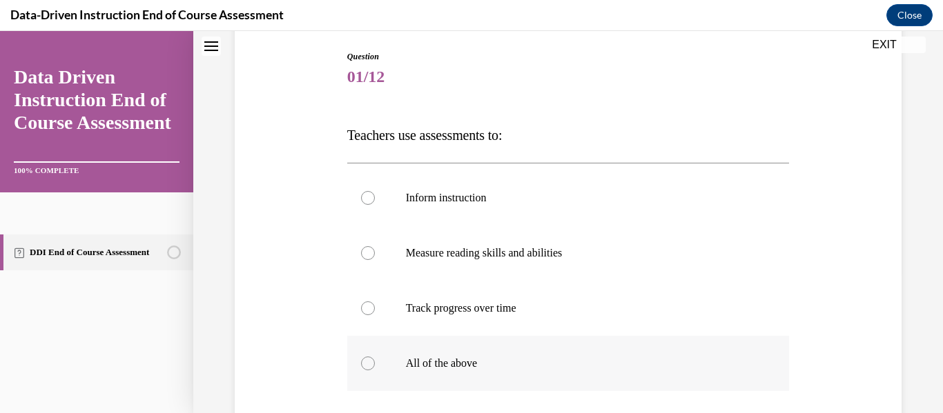
click at [367, 364] on div at bounding box center [368, 364] width 14 height 14
click at [367, 364] on input "All of the above" at bounding box center [368, 364] width 14 height 14
radio input "true"
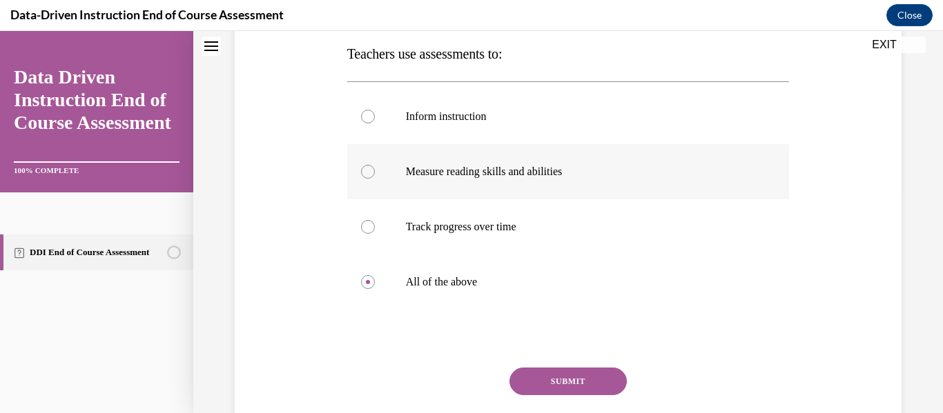
scroll to position [228, 0]
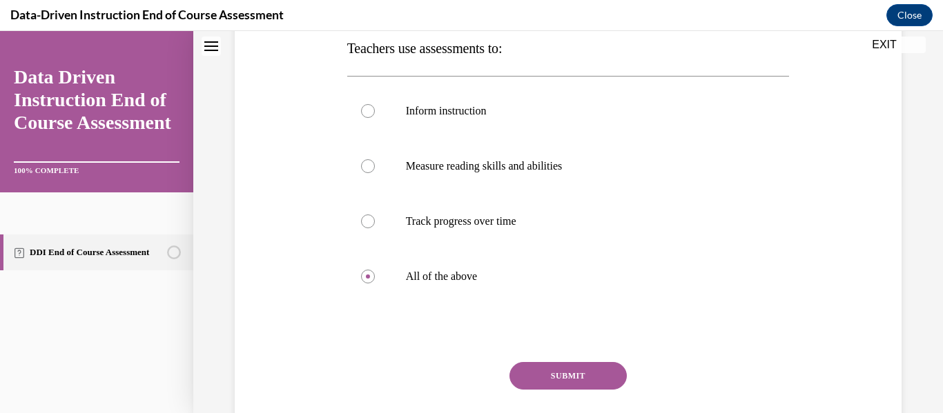
click at [587, 372] on button "SUBMIT" at bounding box center [567, 376] width 117 height 28
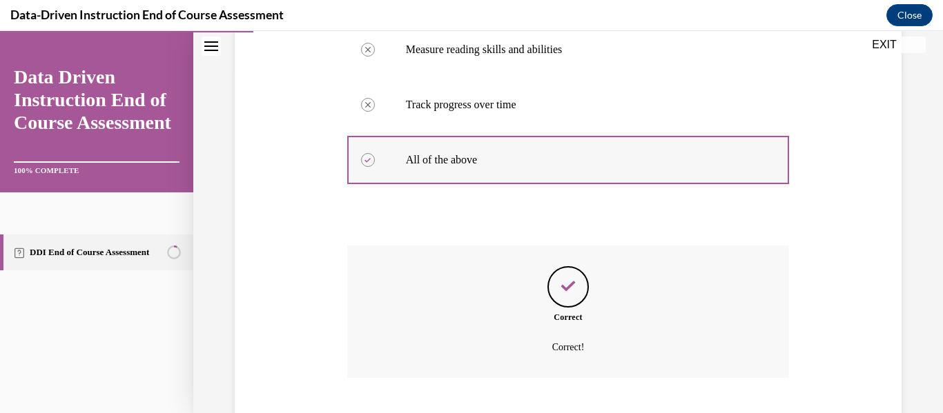
scroll to position [430, 0]
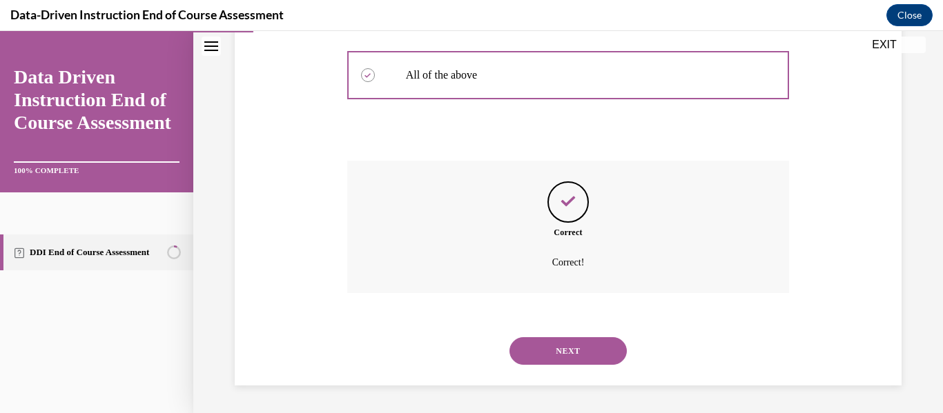
click at [590, 346] on button "NEXT" at bounding box center [567, 351] width 117 height 28
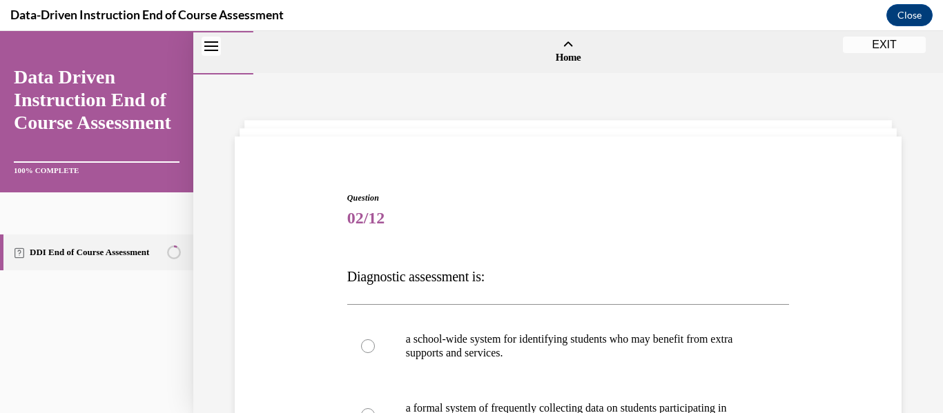
scroll to position [157, 0]
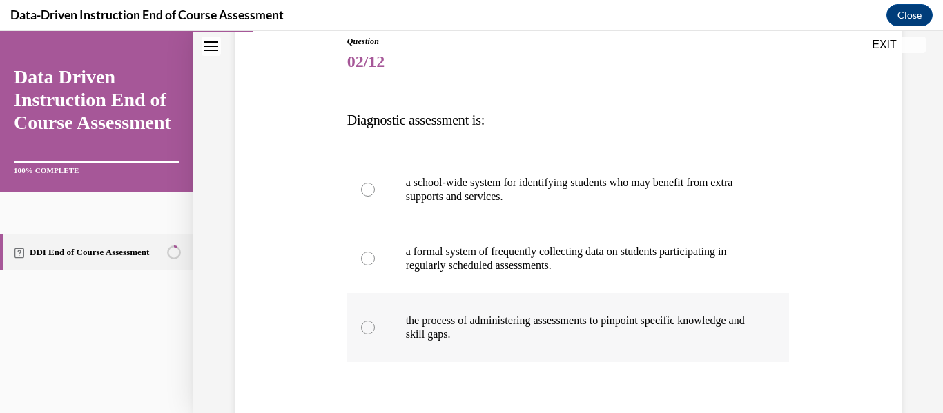
click at [370, 326] on div at bounding box center [368, 328] width 14 height 14
click at [370, 326] on input "the process of administering assessments to pinpoint specific knowledge and ski…" at bounding box center [368, 328] width 14 height 14
radio input "true"
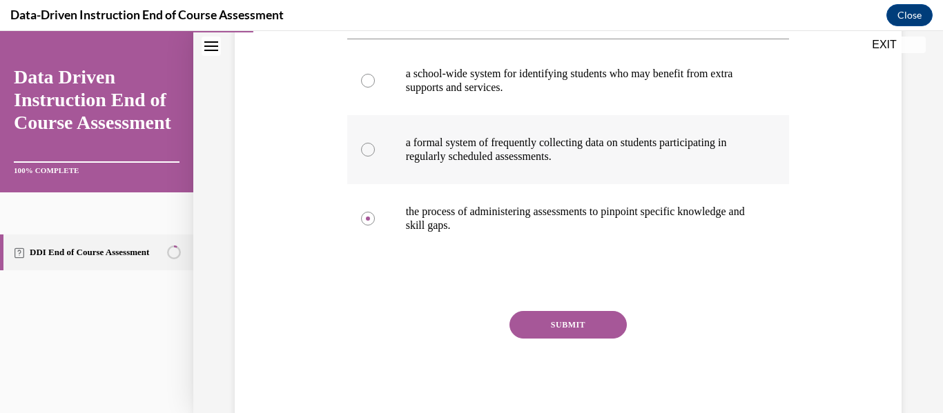
scroll to position [266, 0]
click at [597, 321] on button "SUBMIT" at bounding box center [567, 324] width 117 height 28
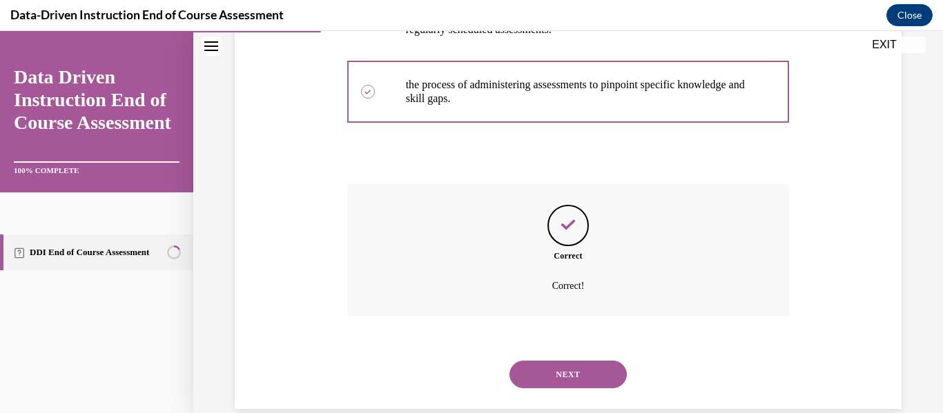
scroll to position [416, 0]
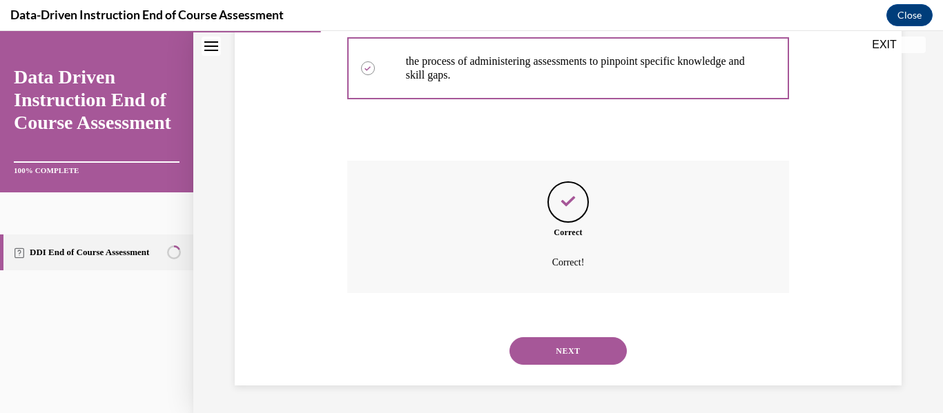
click at [577, 354] on button "NEXT" at bounding box center [567, 351] width 117 height 28
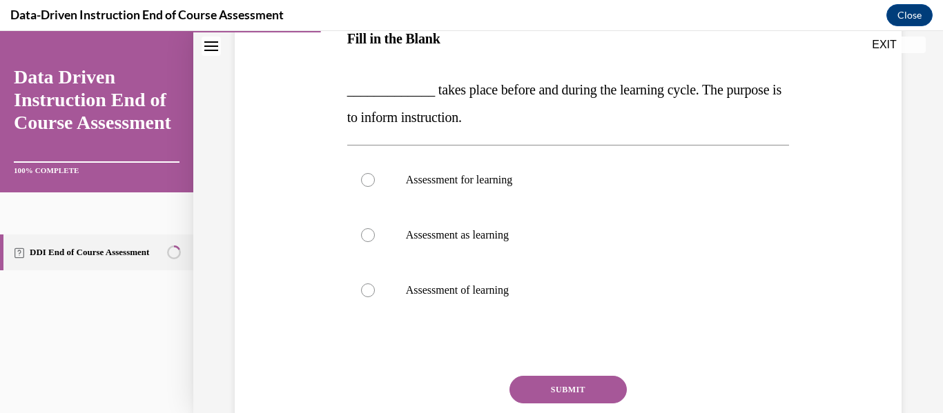
scroll to position [241, 0]
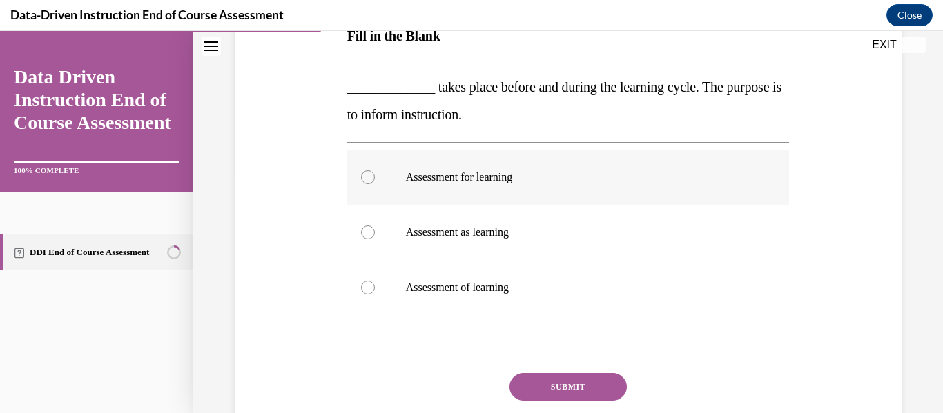
click at [369, 177] on div at bounding box center [368, 177] width 14 height 14
click at [369, 177] on input "Assessment for learning" at bounding box center [368, 177] width 14 height 14
radio input "true"
click at [569, 390] on button "SUBMIT" at bounding box center [567, 387] width 117 height 28
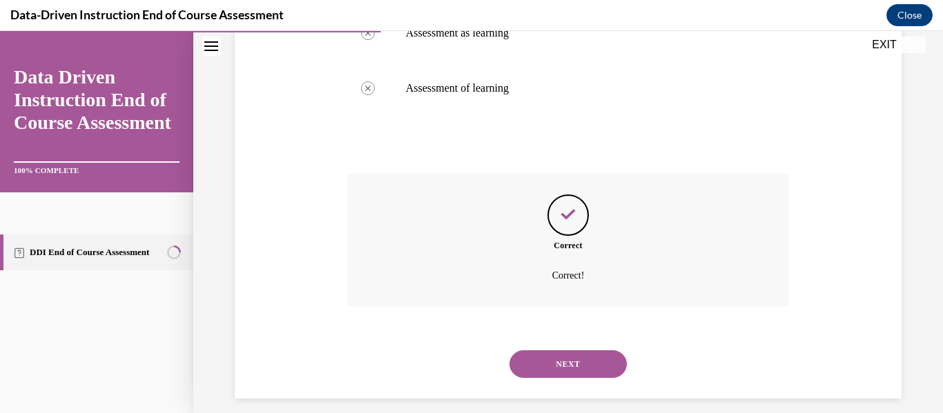
scroll to position [453, 0]
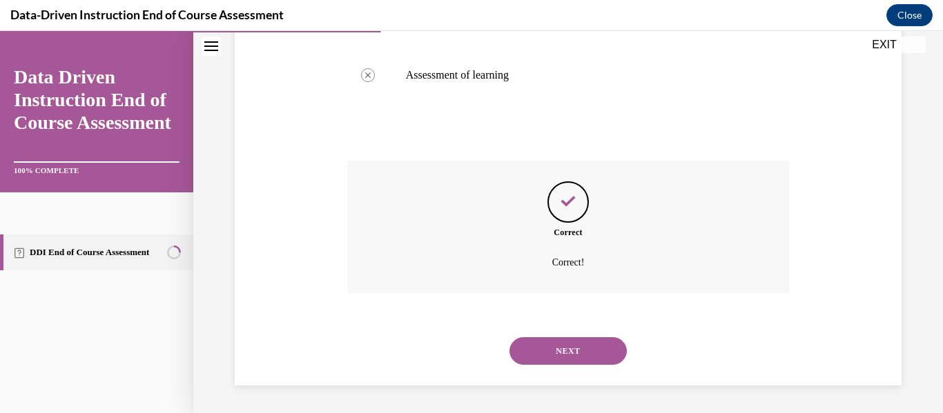
click at [573, 353] on button "NEXT" at bounding box center [567, 351] width 117 height 28
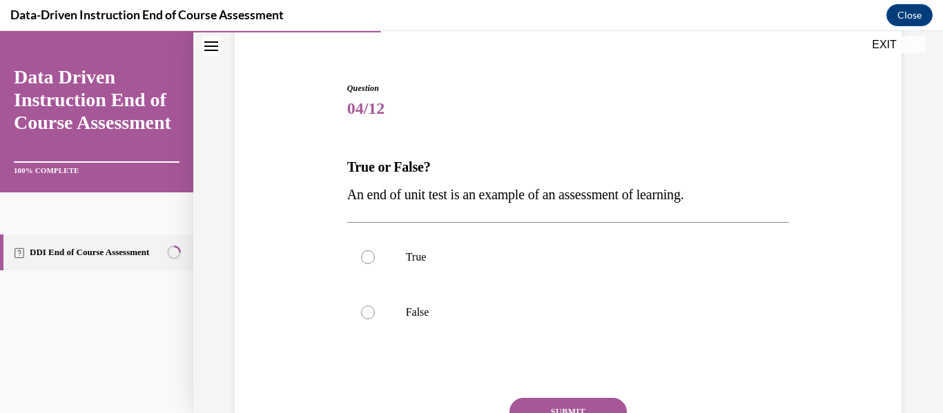
scroll to position [112, 0]
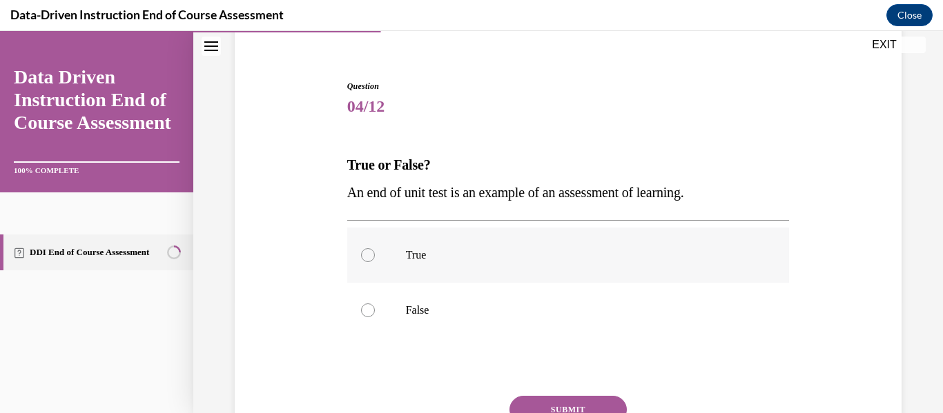
click at [368, 252] on div at bounding box center [368, 255] width 14 height 14
click at [368, 252] on input "True" at bounding box center [368, 255] width 14 height 14
radio input "true"
click at [550, 406] on button "SUBMIT" at bounding box center [567, 410] width 117 height 28
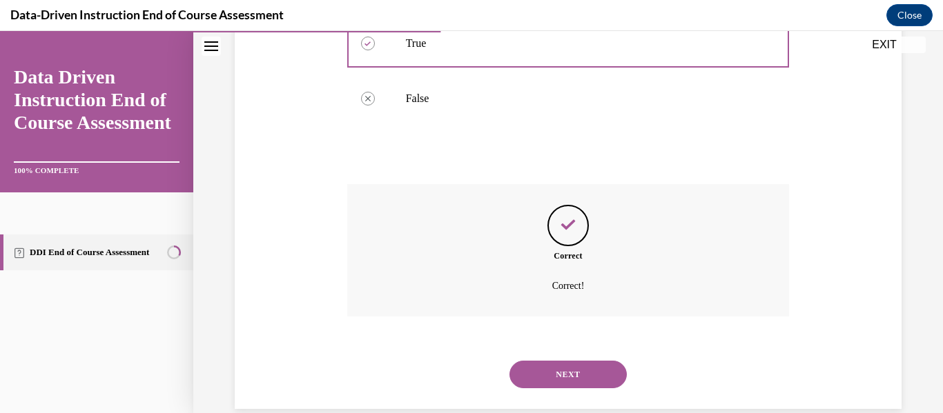
scroll to position [347, 0]
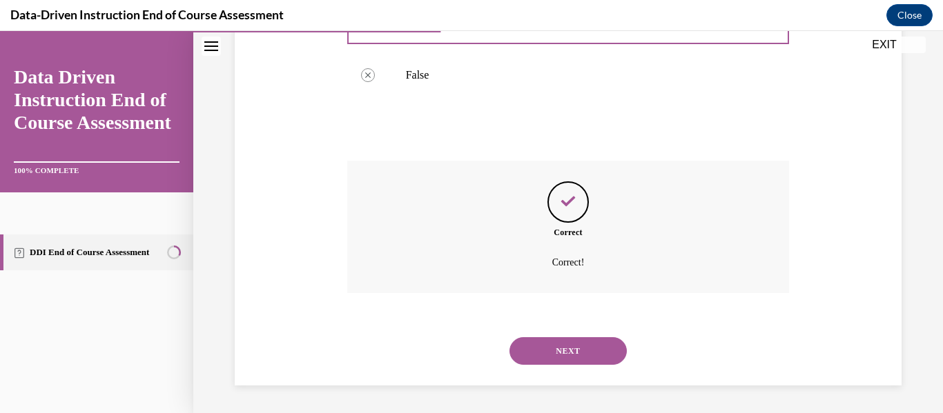
click at [578, 353] on button "NEXT" at bounding box center [567, 351] width 117 height 28
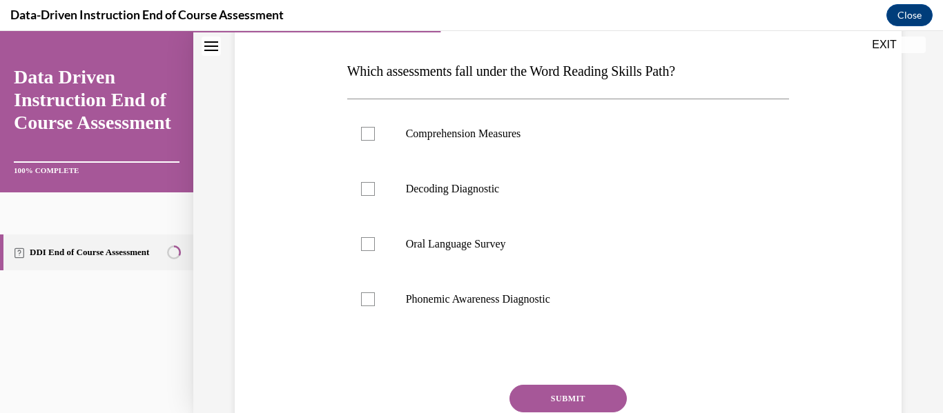
scroll to position [210, 0]
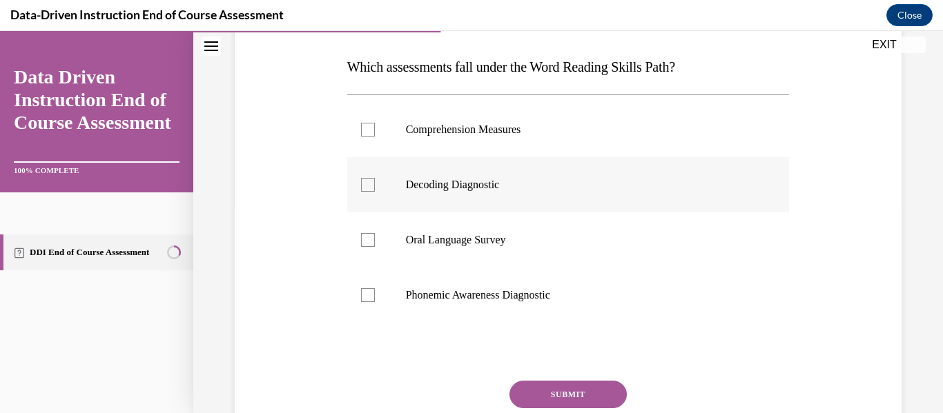
click at [368, 186] on div at bounding box center [368, 185] width 14 height 14
click at [368, 186] on input "Decoding Diagnostic" at bounding box center [368, 185] width 14 height 14
checkbox input "true"
click at [367, 294] on div at bounding box center [368, 295] width 14 height 14
click at [367, 294] on input "Phonemic Awareness Diagnostic" at bounding box center [368, 295] width 14 height 14
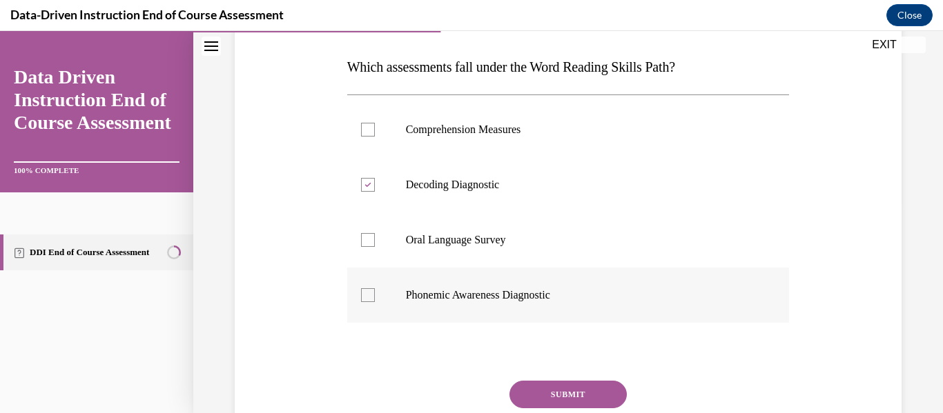
checkbox input "true"
click at [583, 392] on button "SUBMIT" at bounding box center [567, 395] width 117 height 28
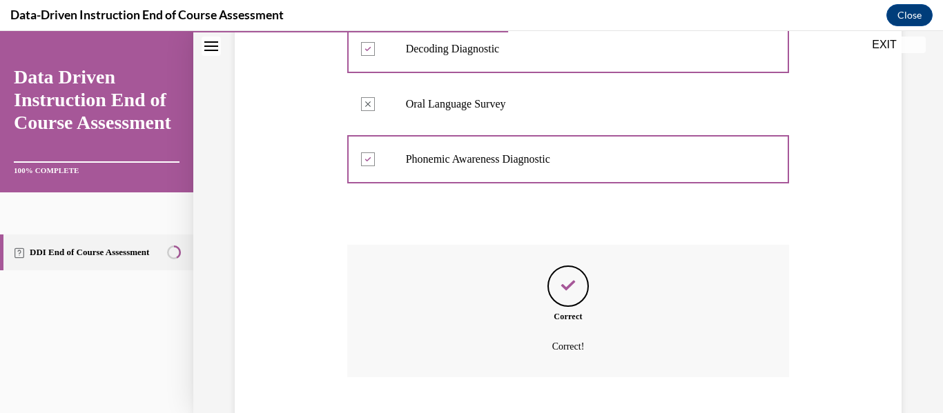
scroll to position [430, 0]
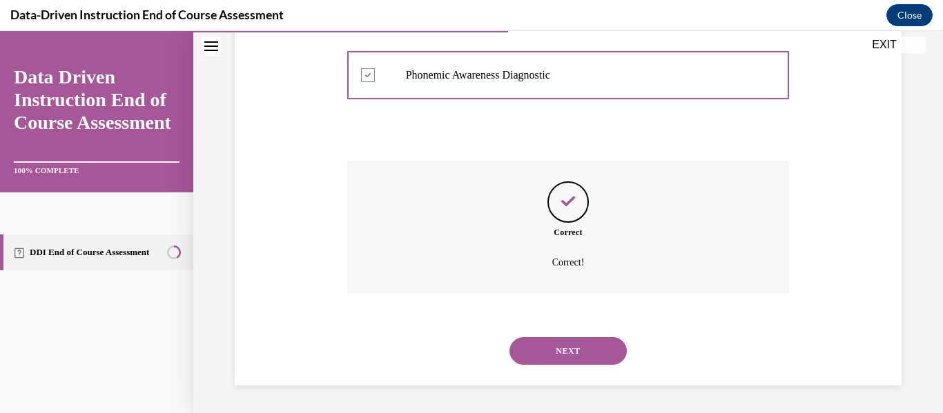
click at [587, 344] on button "NEXT" at bounding box center [567, 351] width 117 height 28
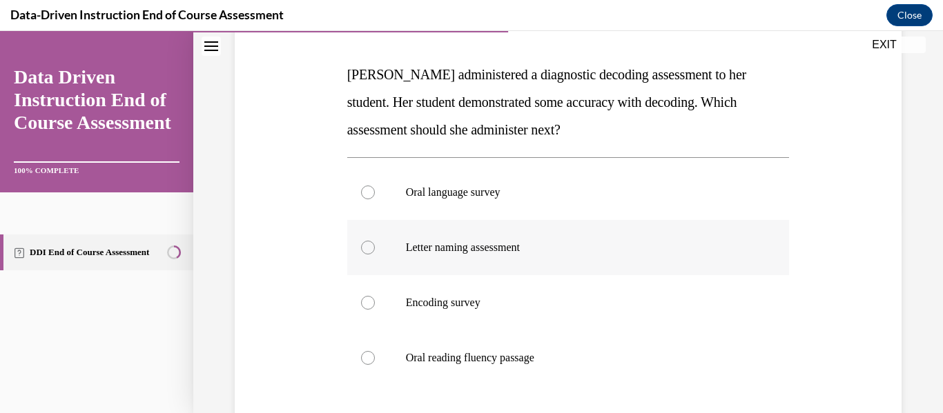
scroll to position [199, 0]
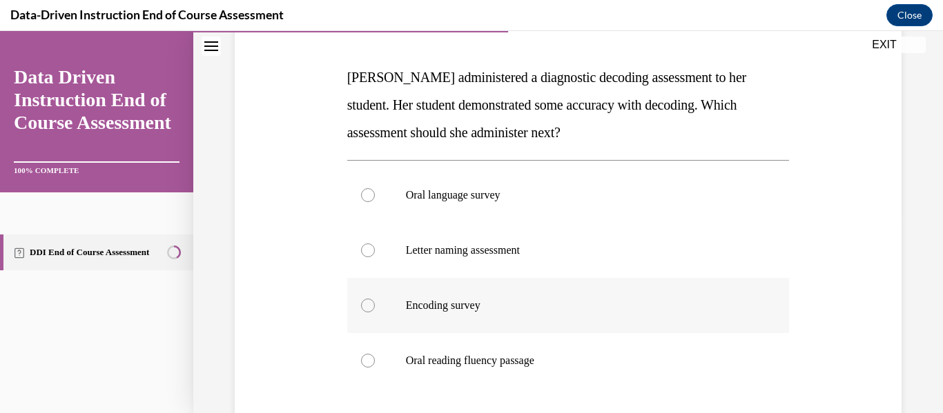
click at [371, 306] on div at bounding box center [368, 306] width 14 height 14
click at [371, 306] on input "Encoding survey" at bounding box center [368, 306] width 14 height 14
radio input "true"
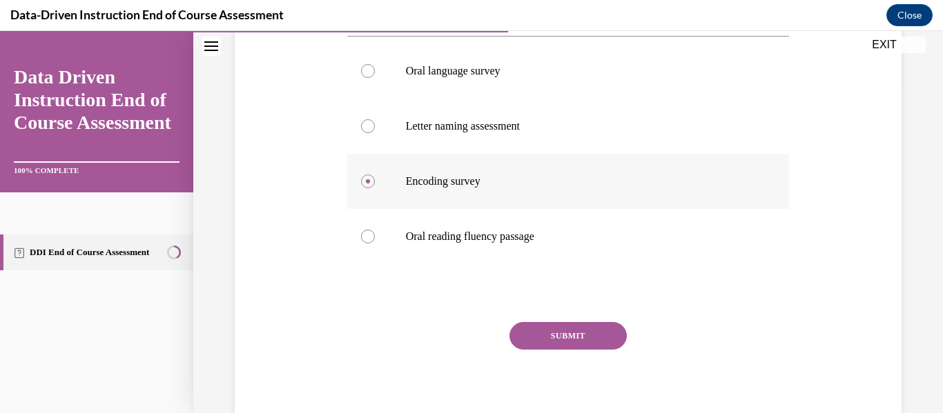
scroll to position [337, 0]
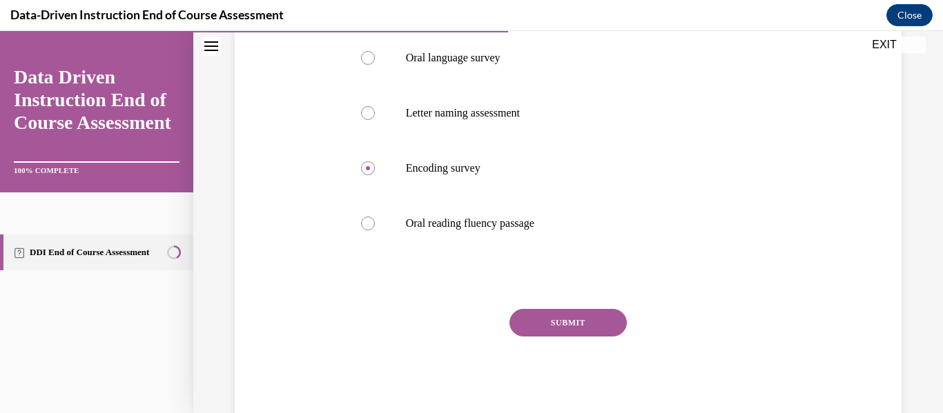
click at [569, 323] on button "SUBMIT" at bounding box center [567, 323] width 117 height 28
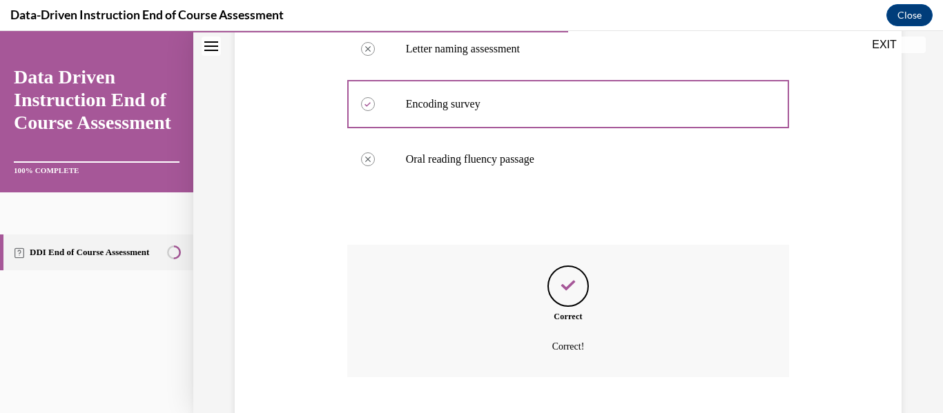
scroll to position [485, 0]
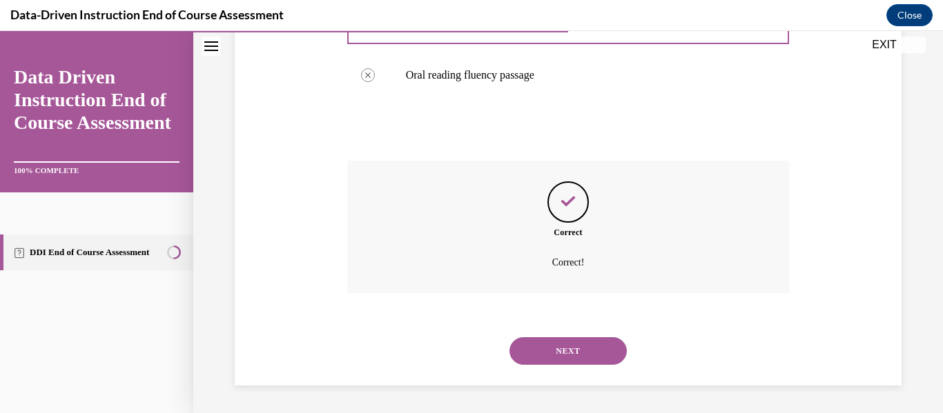
click at [575, 351] on button "NEXT" at bounding box center [567, 351] width 117 height 28
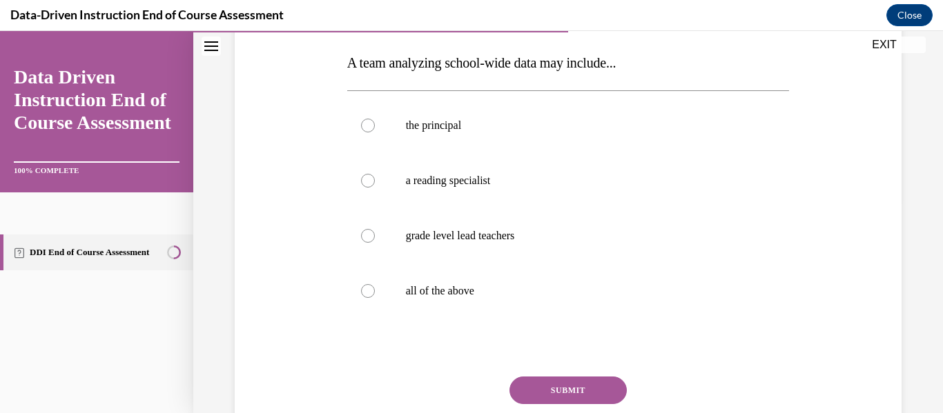
scroll to position [215, 0]
click at [368, 290] on div at bounding box center [368, 290] width 14 height 14
click at [368, 290] on input "all of the above" at bounding box center [368, 290] width 14 height 14
radio input "true"
click at [574, 394] on button "SUBMIT" at bounding box center [567, 389] width 117 height 28
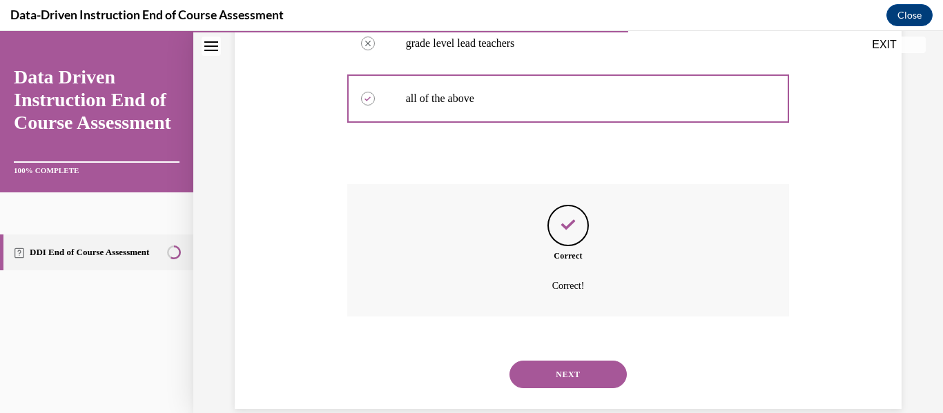
scroll to position [430, 0]
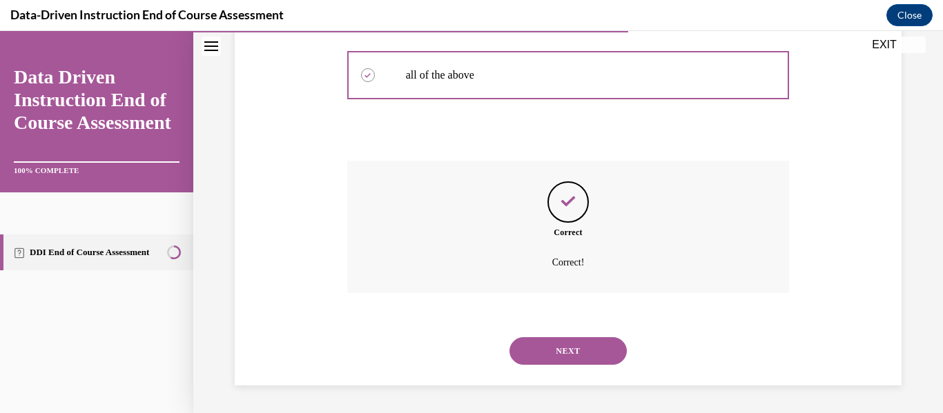
click at [575, 353] on button "NEXT" at bounding box center [567, 351] width 117 height 28
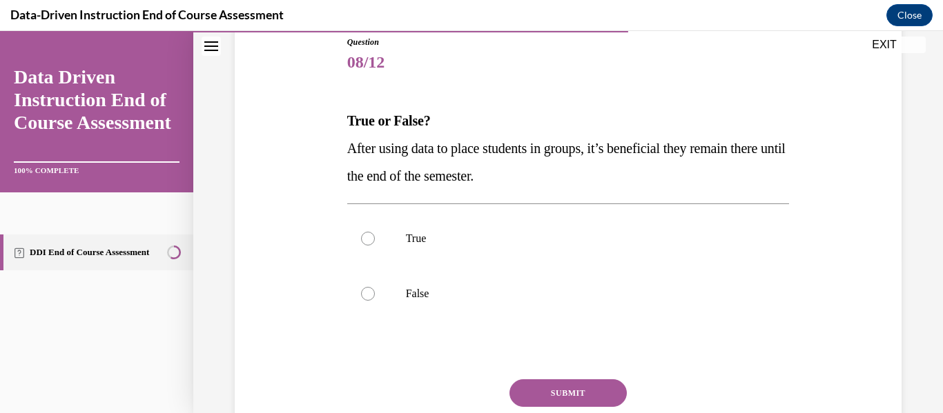
scroll to position [168, 0]
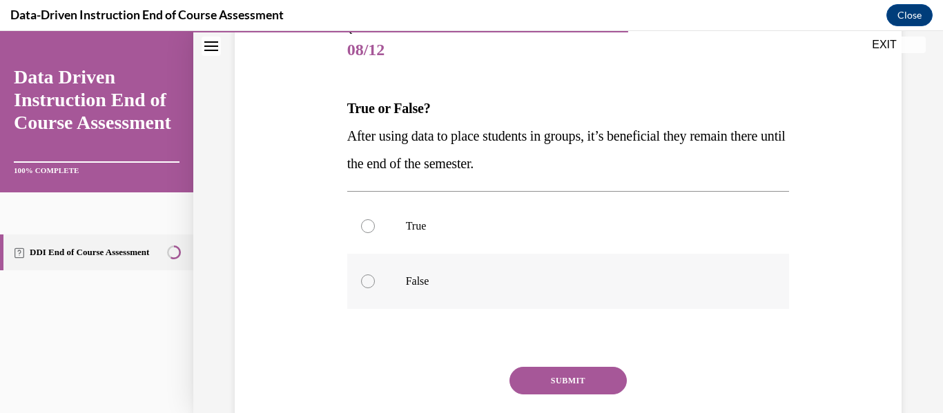
click at [370, 284] on div at bounding box center [368, 282] width 14 height 14
click at [370, 284] on input "False" at bounding box center [368, 282] width 14 height 14
radio input "true"
click at [550, 379] on button "SUBMIT" at bounding box center [567, 381] width 117 height 28
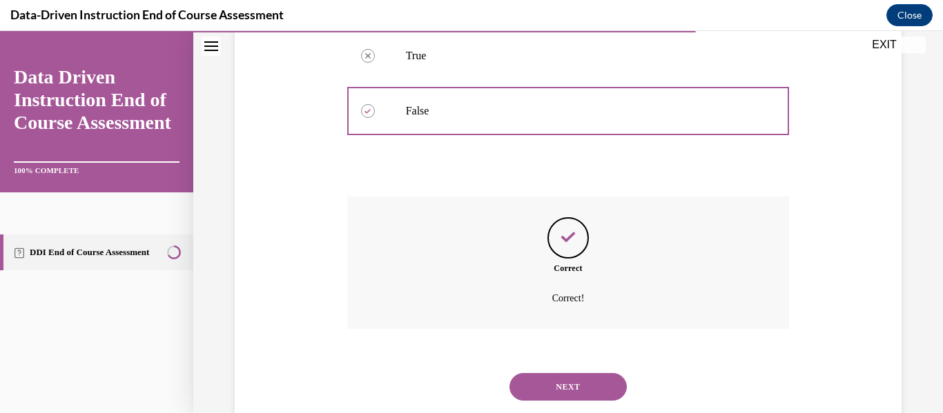
scroll to position [375, 0]
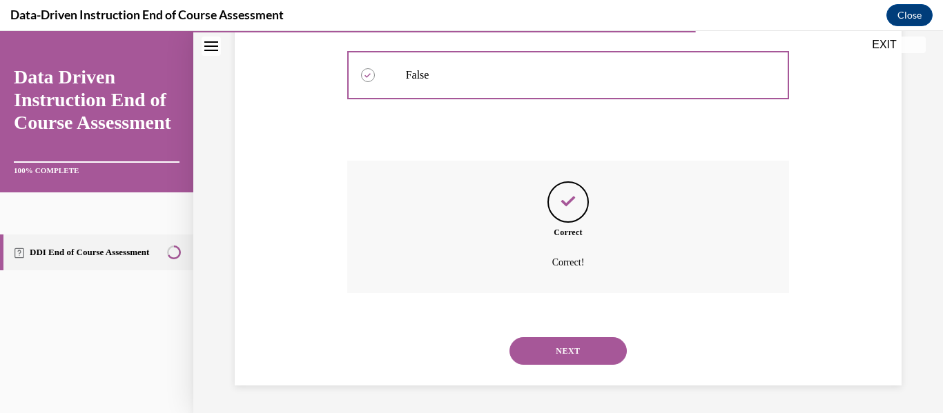
click at [554, 353] on button "NEXT" at bounding box center [567, 351] width 117 height 28
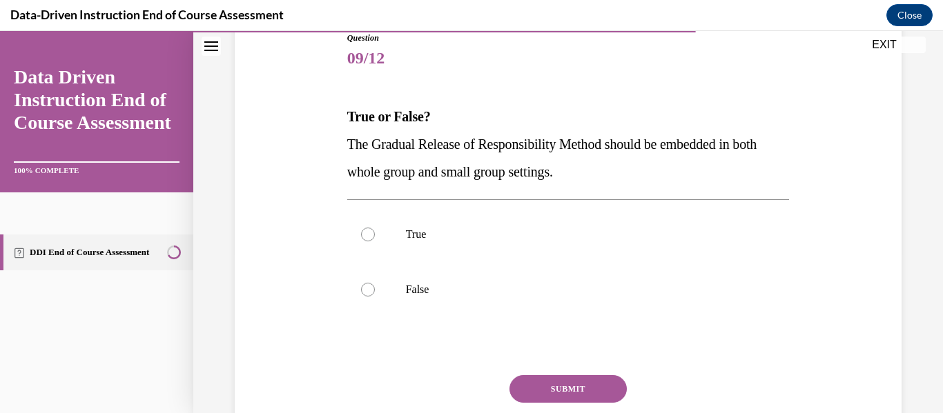
scroll to position [178, 0]
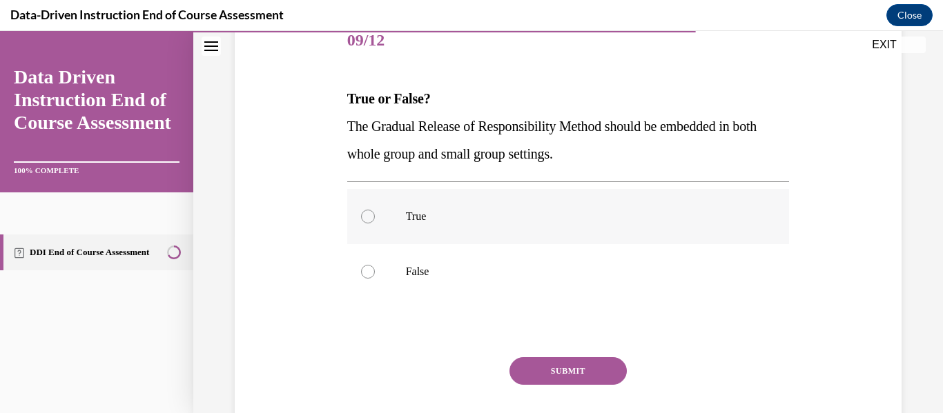
click at [370, 218] on div at bounding box center [368, 217] width 14 height 14
click at [370, 218] on input "True" at bounding box center [368, 217] width 14 height 14
radio input "true"
click at [556, 366] on button "SUBMIT" at bounding box center [567, 371] width 117 height 28
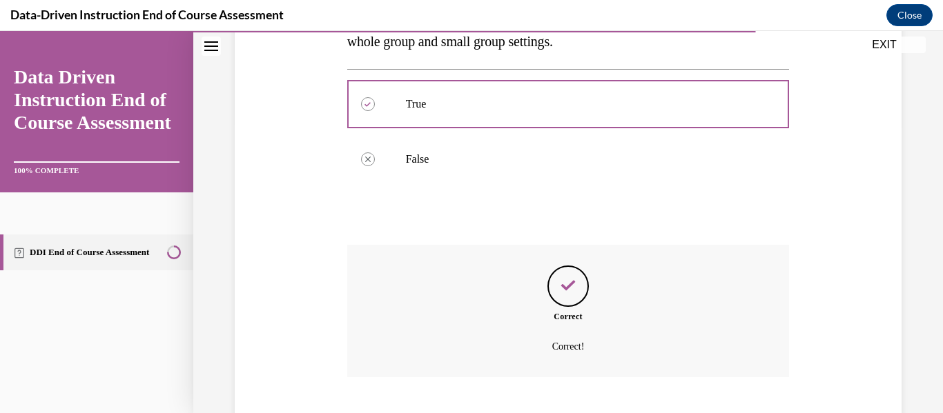
scroll to position [375, 0]
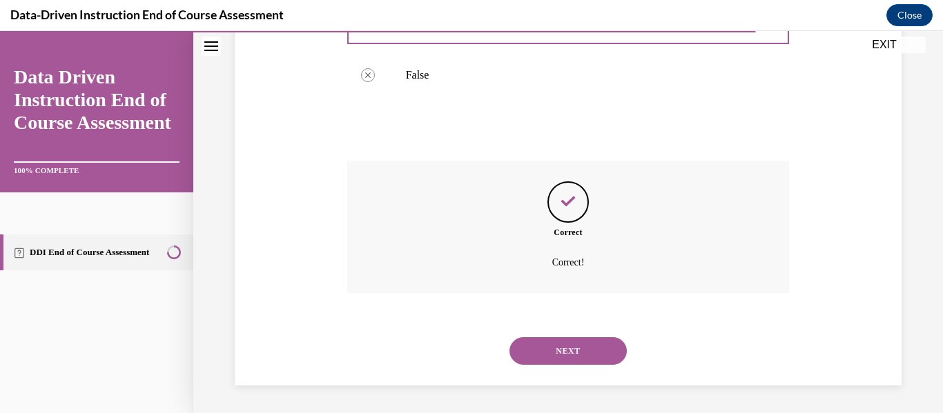
click at [558, 353] on button "NEXT" at bounding box center [567, 351] width 117 height 28
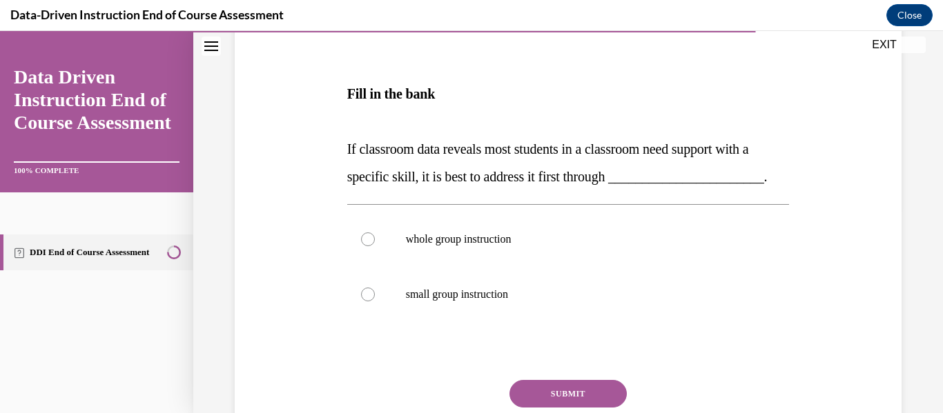
scroll to position [210, 0]
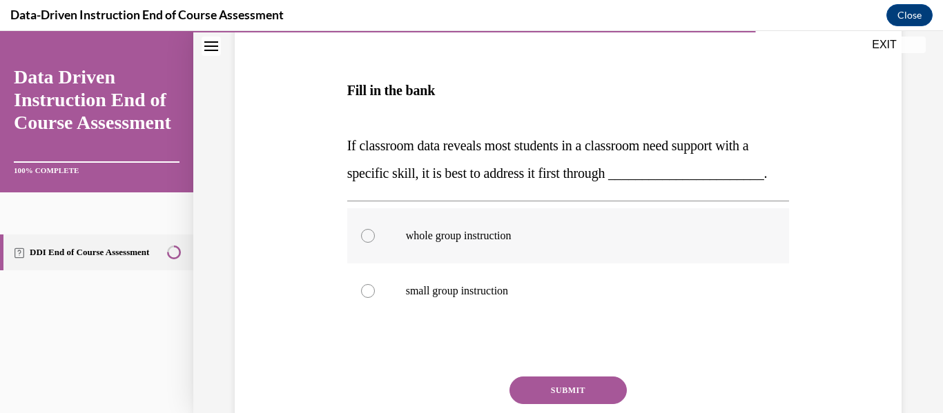
click at [366, 239] on div at bounding box center [368, 236] width 14 height 14
click at [366, 239] on input "whole group instruction" at bounding box center [368, 236] width 14 height 14
radio input "true"
click at [549, 386] on button "SUBMIT" at bounding box center [567, 391] width 117 height 28
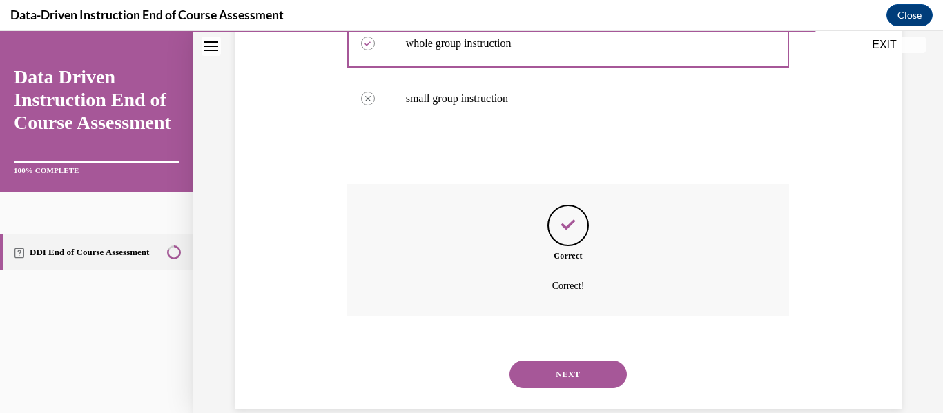
scroll to position [426, 0]
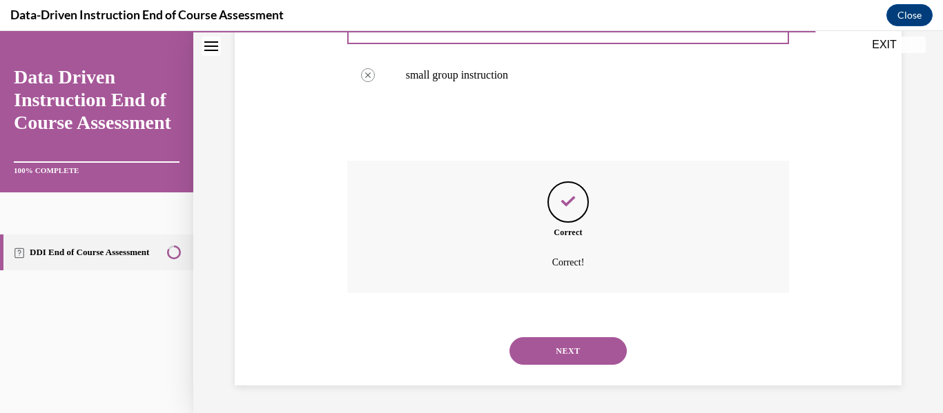
click at [549, 344] on button "NEXT" at bounding box center [567, 351] width 117 height 28
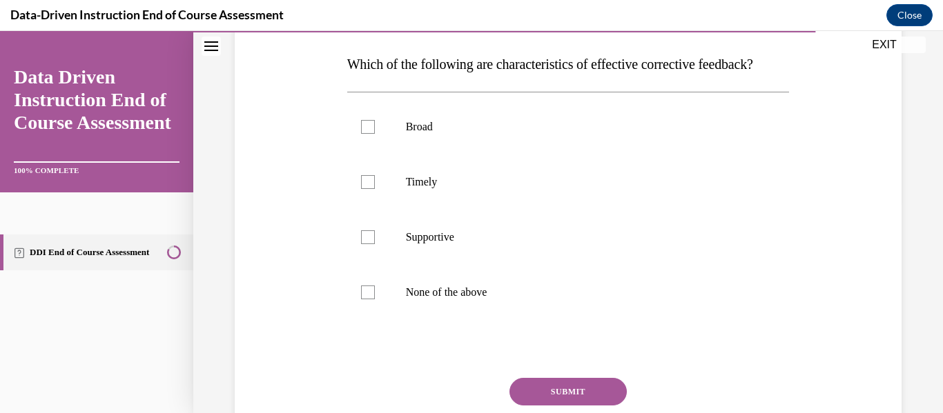
scroll to position [213, 0]
click at [368, 244] on div at bounding box center [368, 237] width 14 height 14
click at [368, 244] on input "Supportive" at bounding box center [368, 237] width 14 height 14
checkbox input "true"
click at [367, 188] on div at bounding box center [368, 182] width 14 height 14
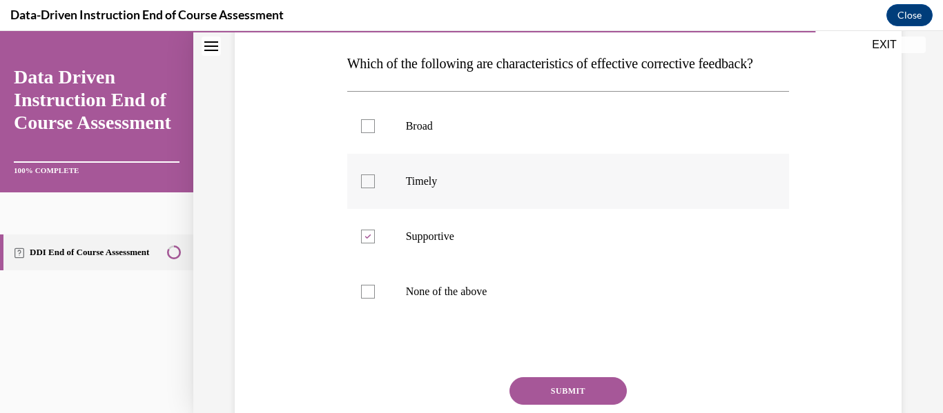
click at [367, 188] on input "Timely" at bounding box center [368, 182] width 14 height 14
checkbox input "true"
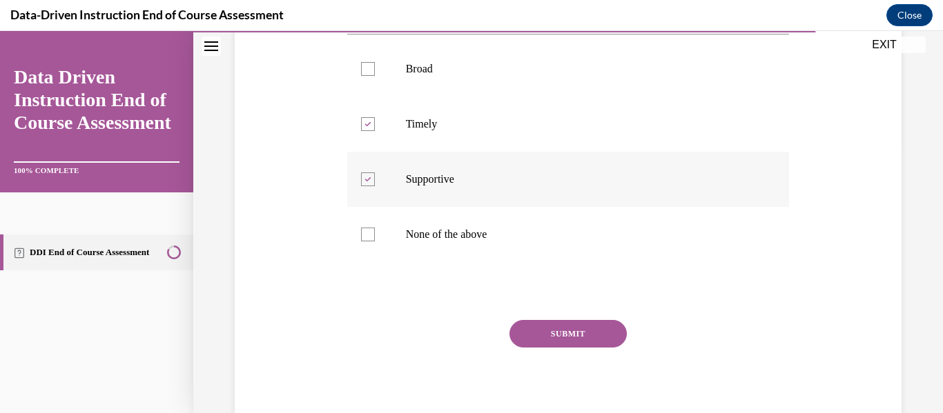
scroll to position [273, 0]
click at [595, 346] on button "SUBMIT" at bounding box center [567, 332] width 117 height 28
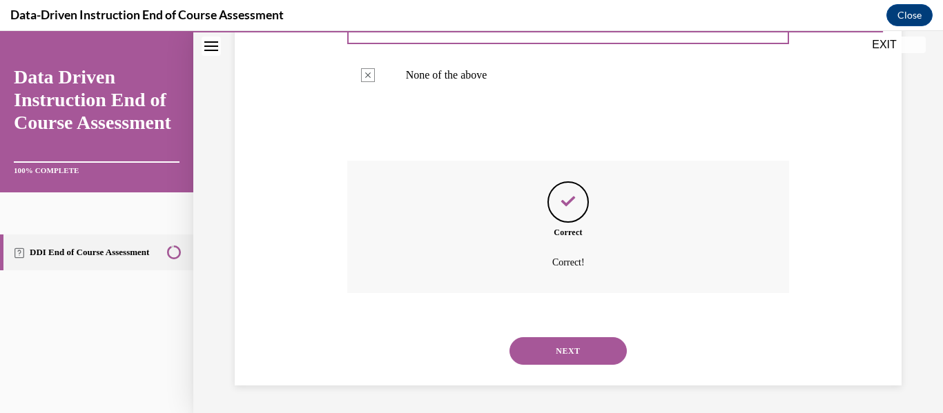
scroll to position [457, 0]
click at [580, 353] on button "NEXT" at bounding box center [567, 351] width 117 height 28
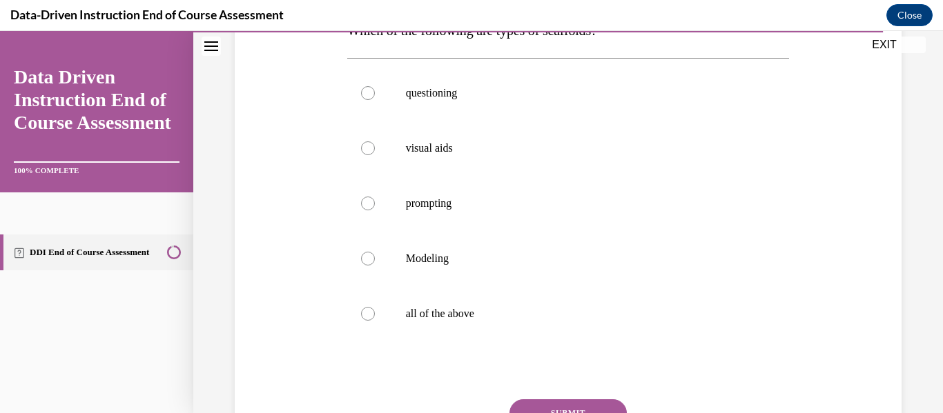
scroll to position [273, 0]
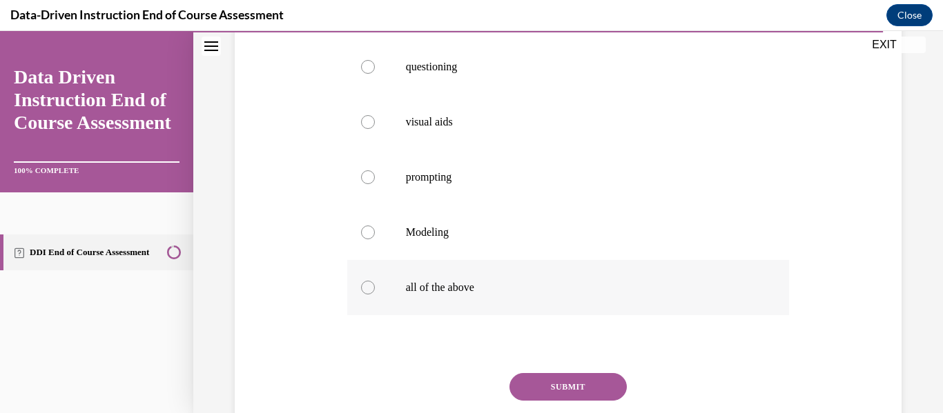
click at [370, 288] on div at bounding box center [368, 288] width 14 height 14
click at [370, 288] on input "all of the above" at bounding box center [368, 288] width 14 height 14
radio input "true"
click at [548, 394] on button "SUBMIT" at bounding box center [567, 387] width 117 height 28
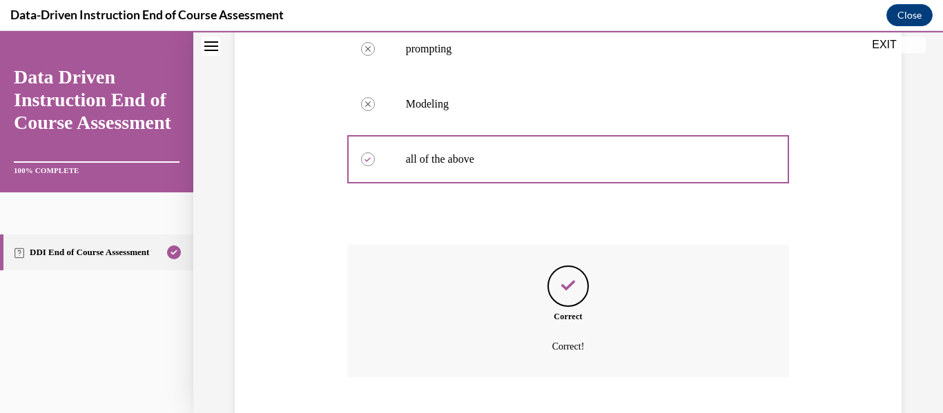
scroll to position [485, 0]
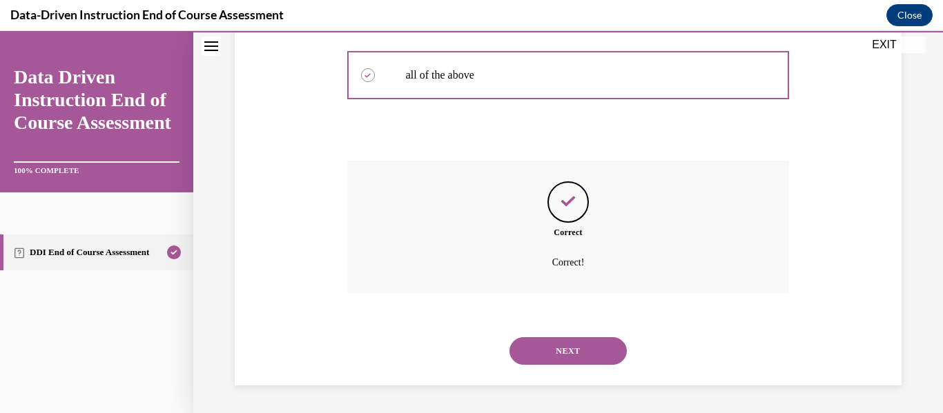
click at [560, 356] on button "NEXT" at bounding box center [567, 351] width 117 height 28
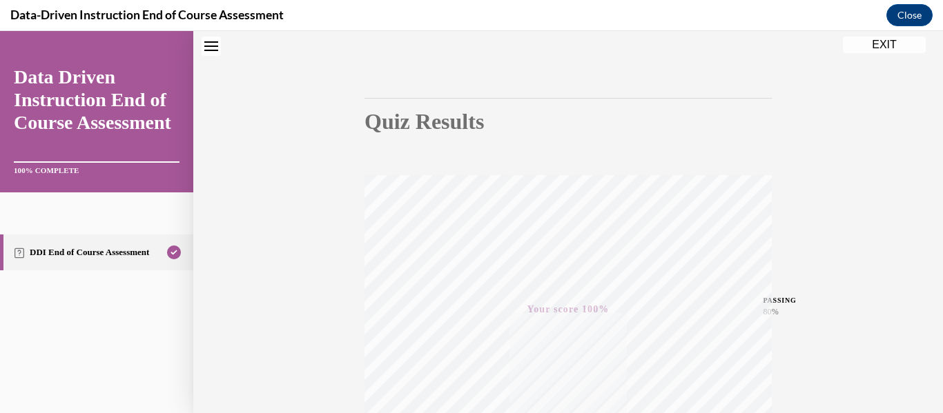
scroll to position [0, 0]
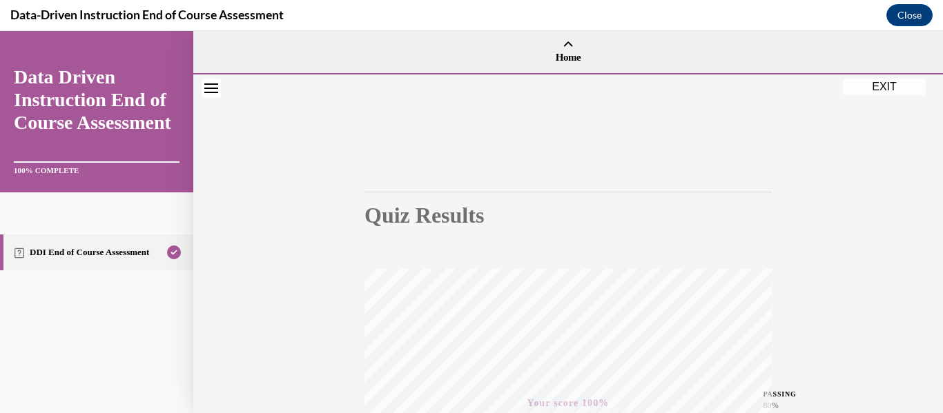
click at [892, 92] on button "EXIT" at bounding box center [883, 87] width 83 height 17
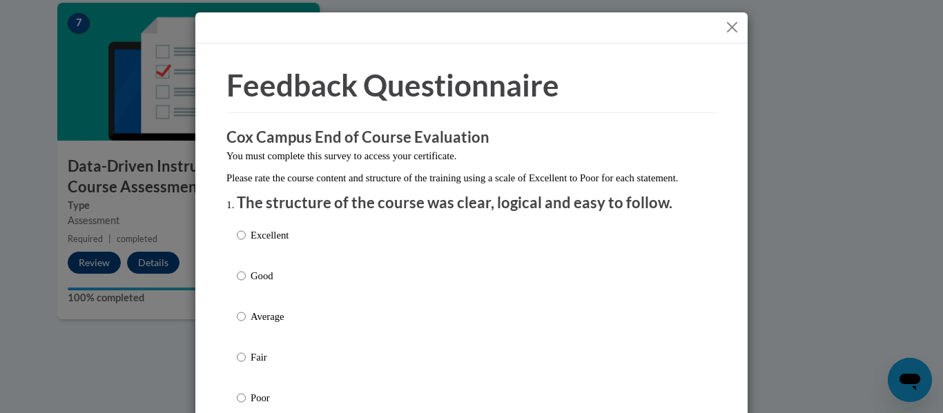
click at [727, 30] on button "Close" at bounding box center [731, 27] width 17 height 17
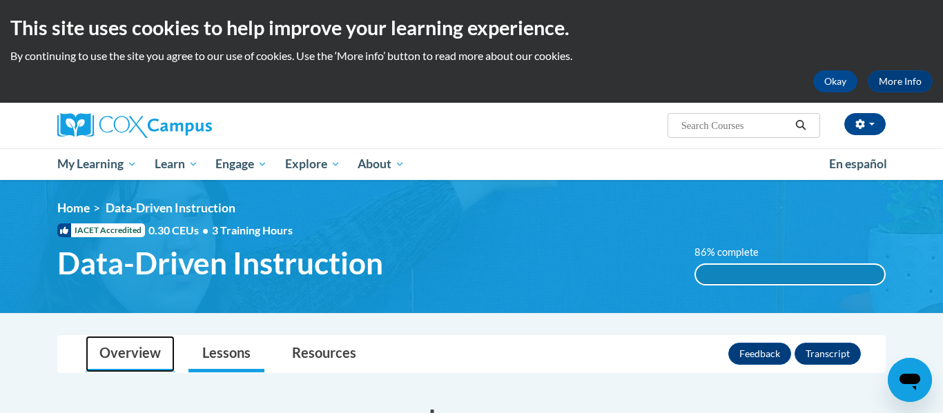
click at [148, 346] on link "Overview" at bounding box center [130, 354] width 89 height 37
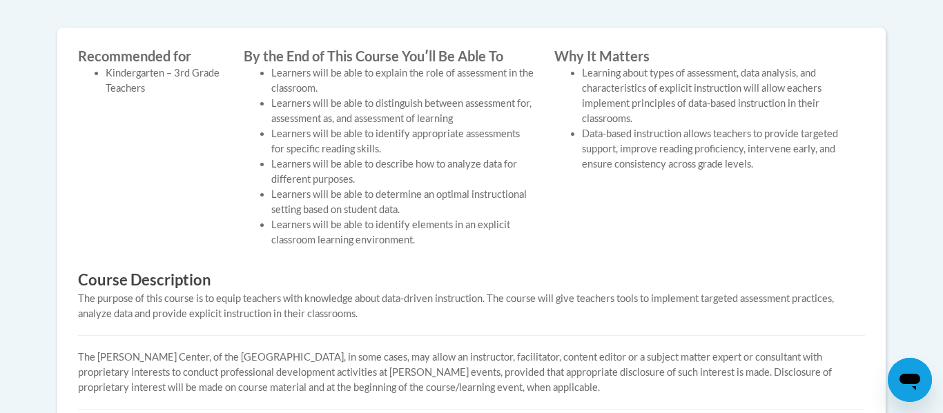
scroll to position [329, 0]
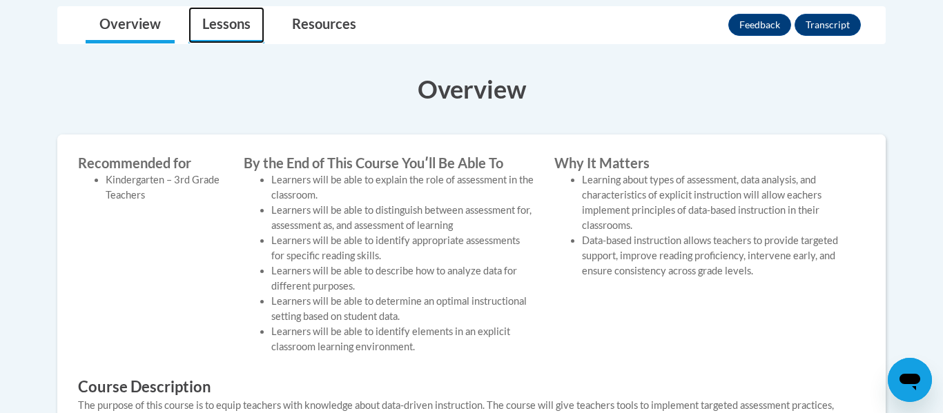
click at [240, 32] on link "Lessons" at bounding box center [226, 25] width 76 height 37
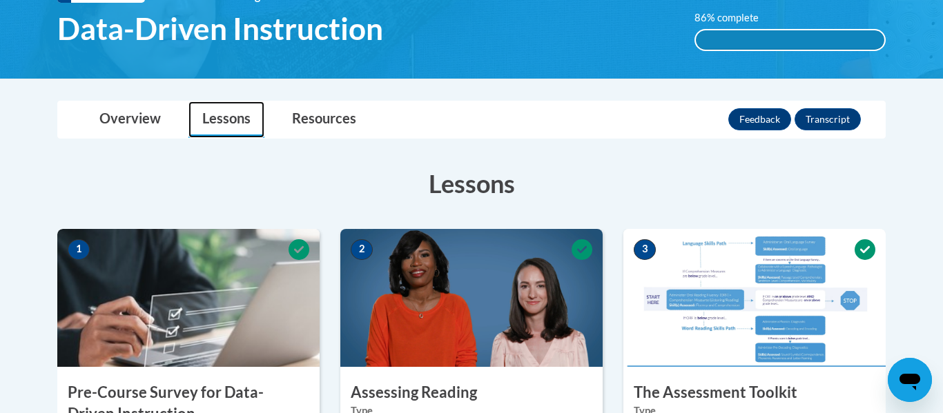
scroll to position [265, 0]
